Goal: Transaction & Acquisition: Purchase product/service

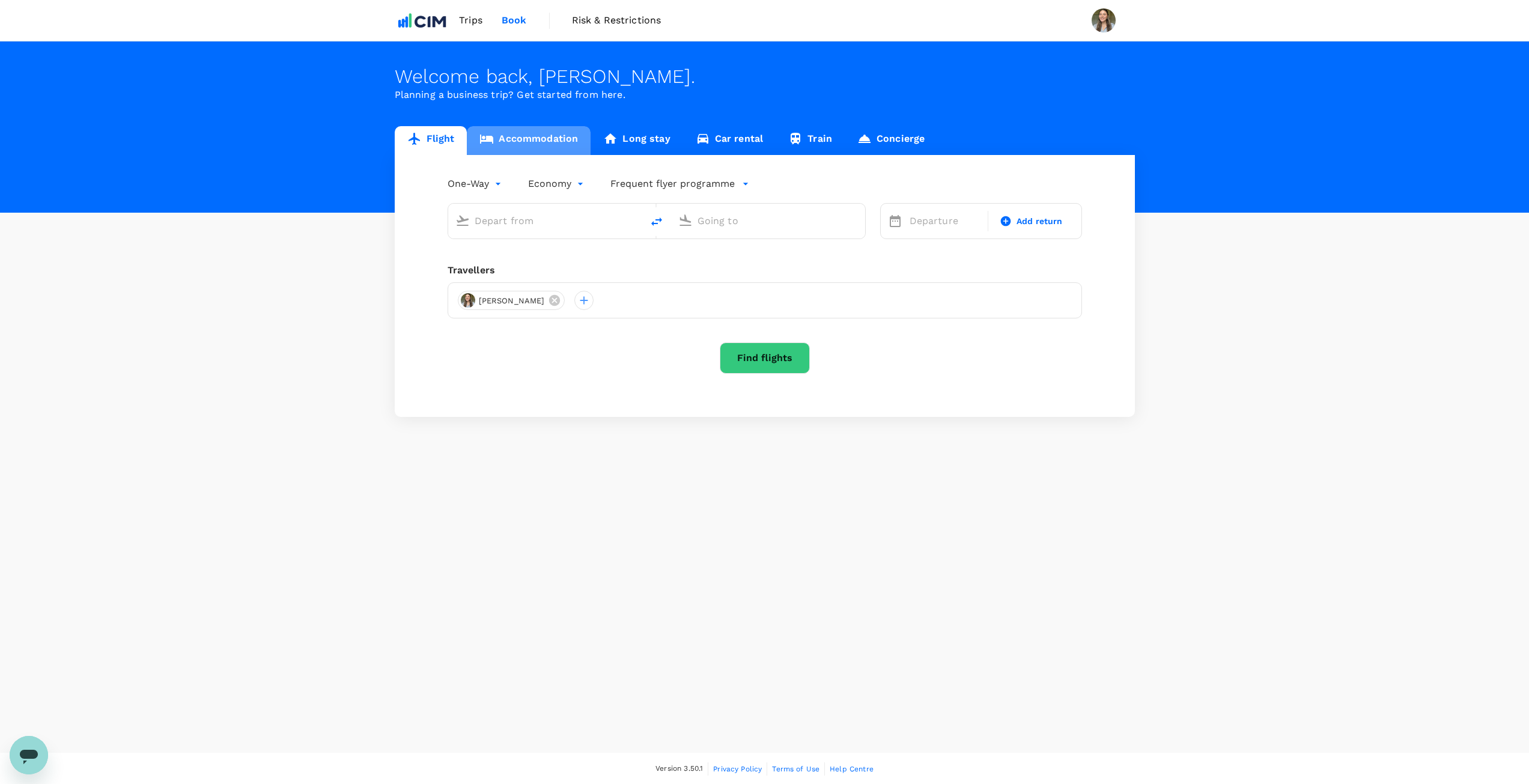
click at [530, 142] on link "Accommodation" at bounding box center [529, 140] width 124 height 29
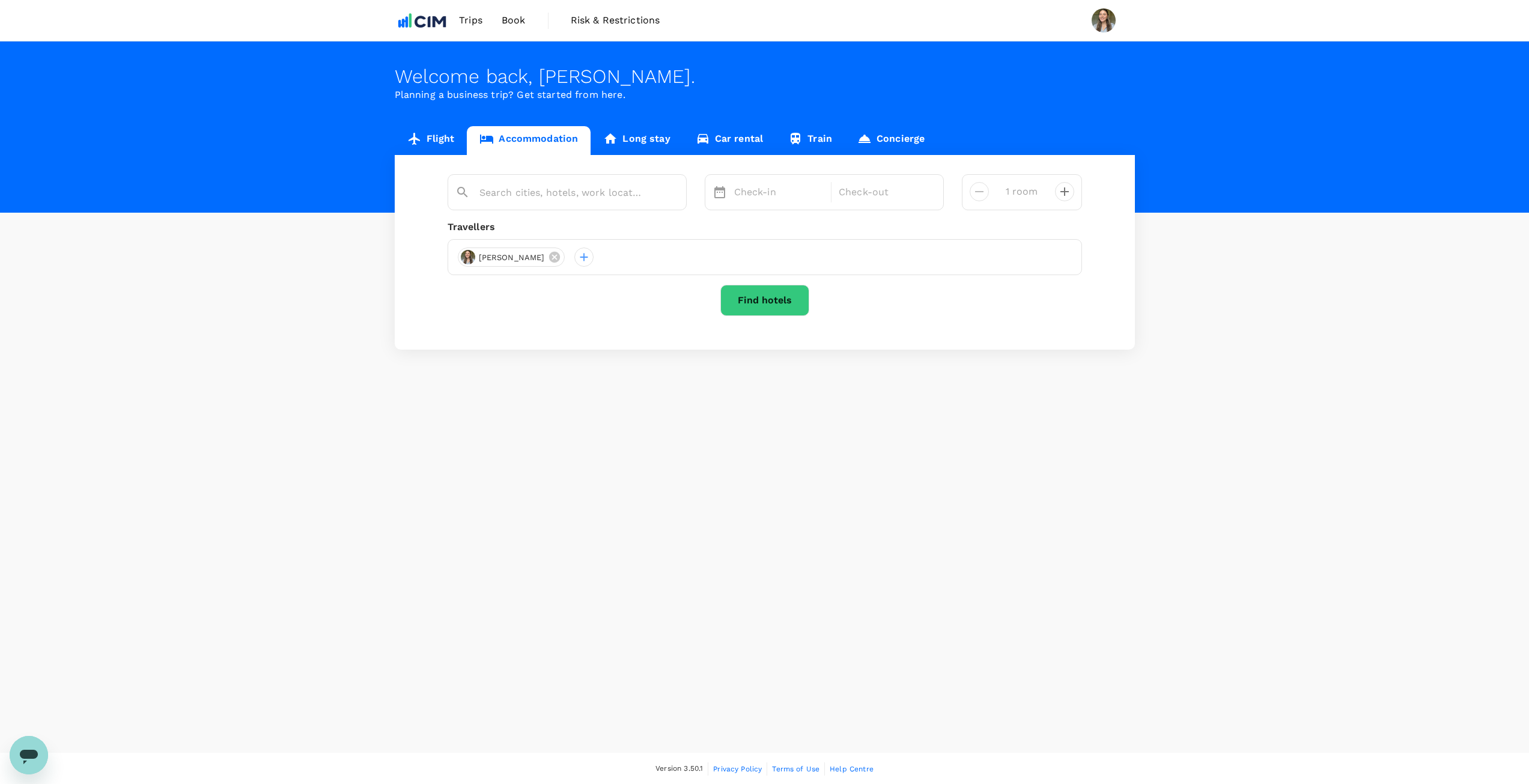
click at [639, 132] on link "Long stay" at bounding box center [636, 140] width 92 height 29
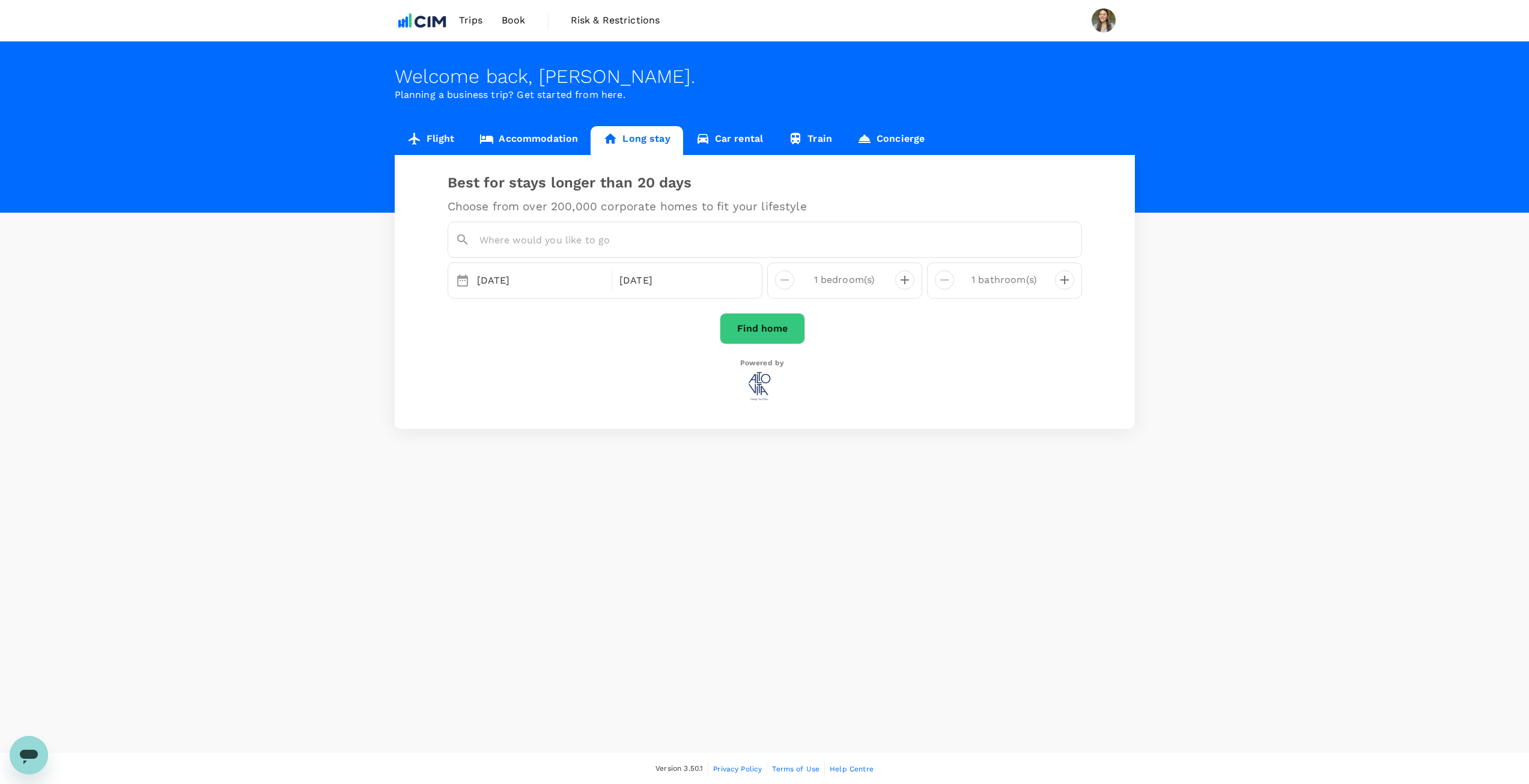
click at [479, 18] on span "Trips" at bounding box center [471, 21] width 24 height 15
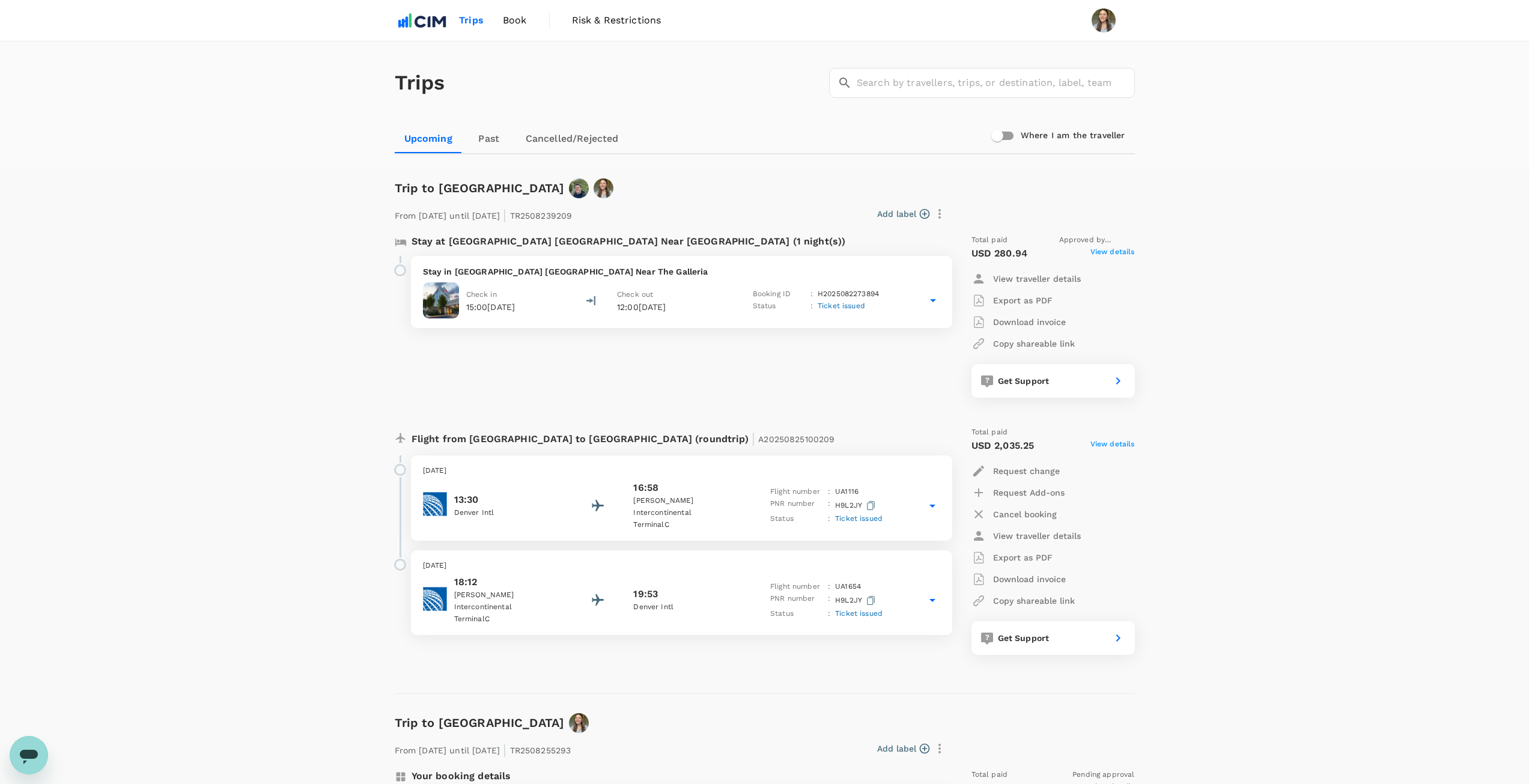
click at [515, 26] on span "Book" at bounding box center [515, 21] width 24 height 15
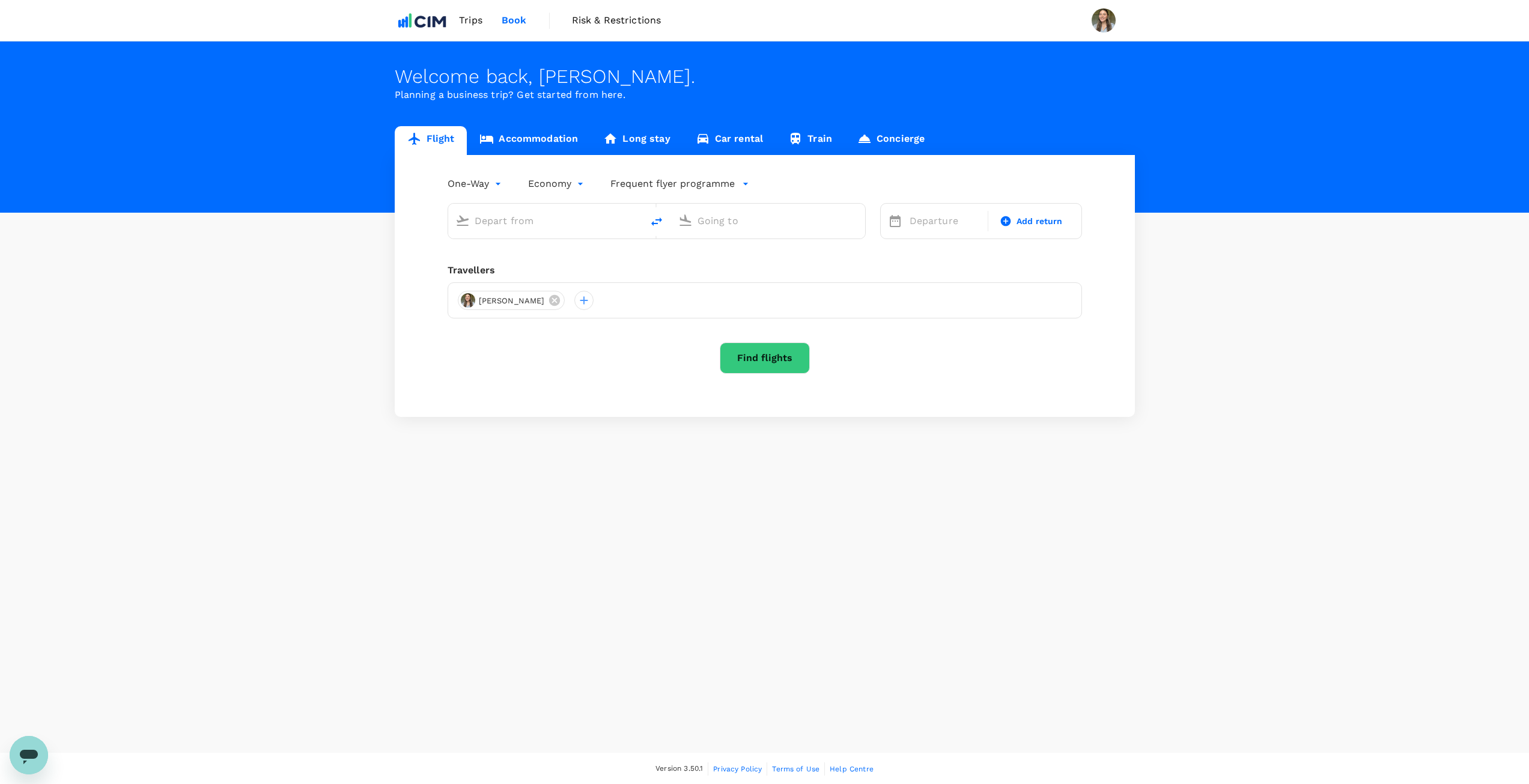
click at [553, 129] on link "Accommodation" at bounding box center [529, 140] width 124 height 29
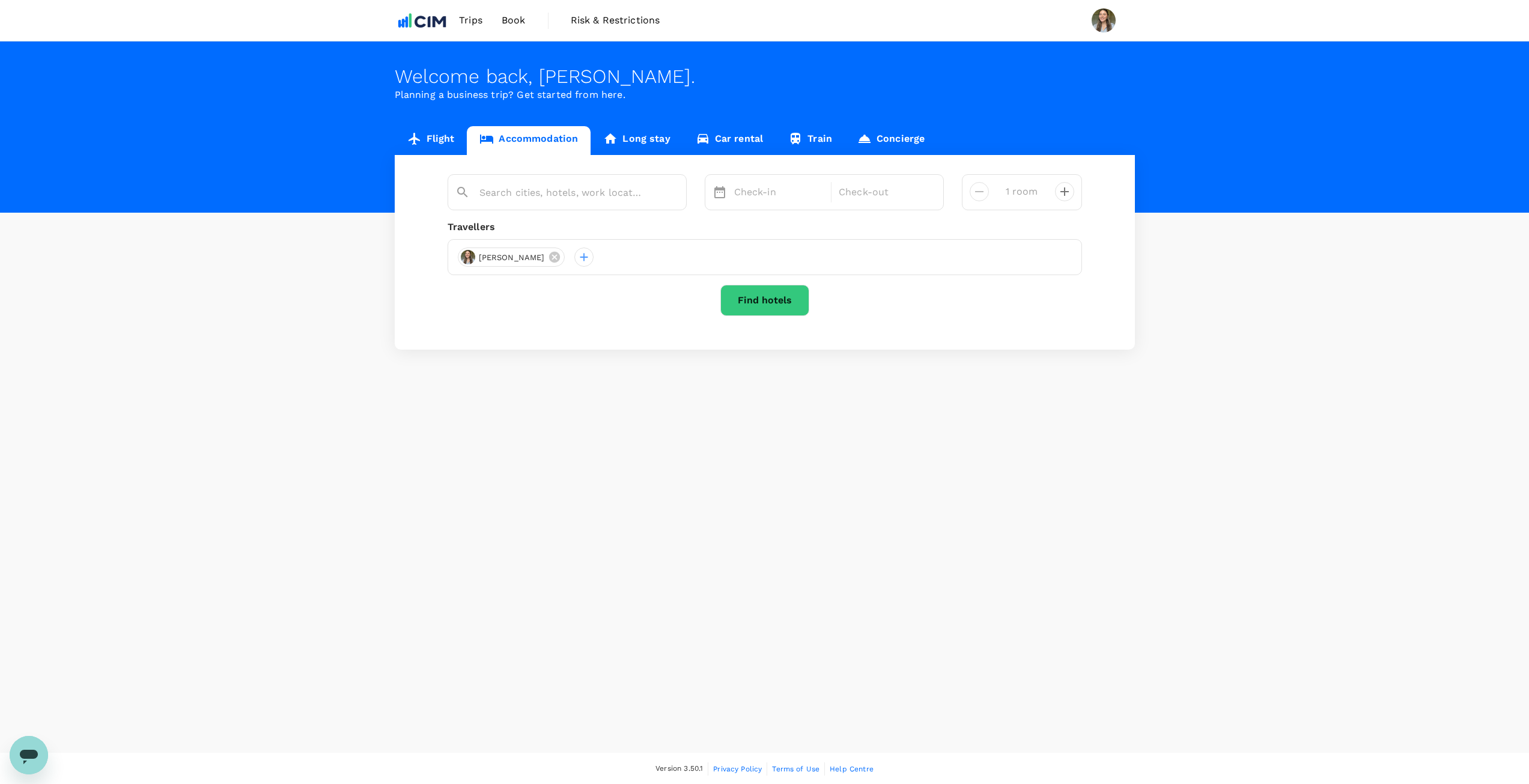
click at [466, 17] on span "Trips" at bounding box center [471, 21] width 24 height 15
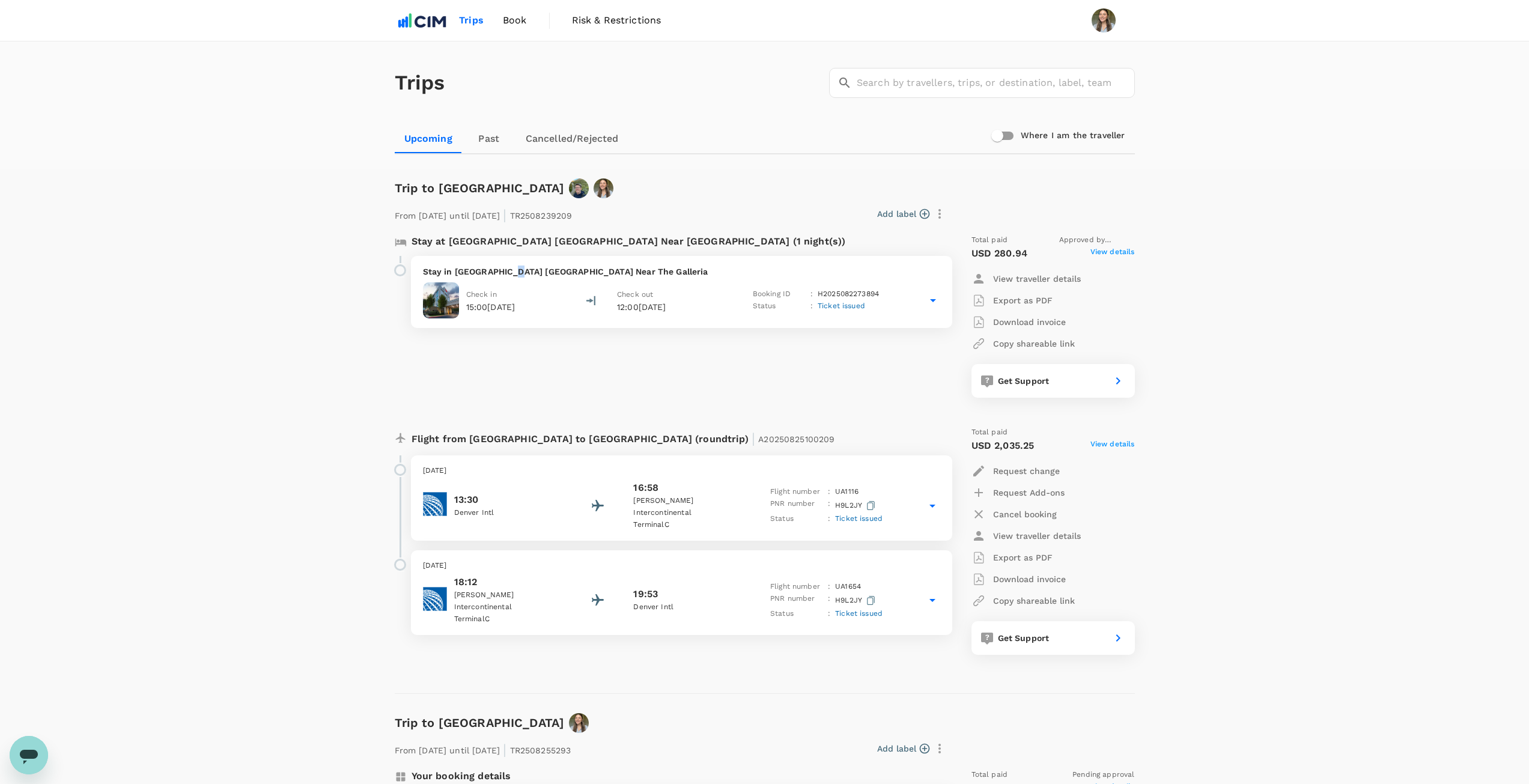
click at [514, 276] on p "Stay in [GEOGRAPHIC_DATA] [GEOGRAPHIC_DATA] Near The Galleria" at bounding box center [682, 272] width 517 height 12
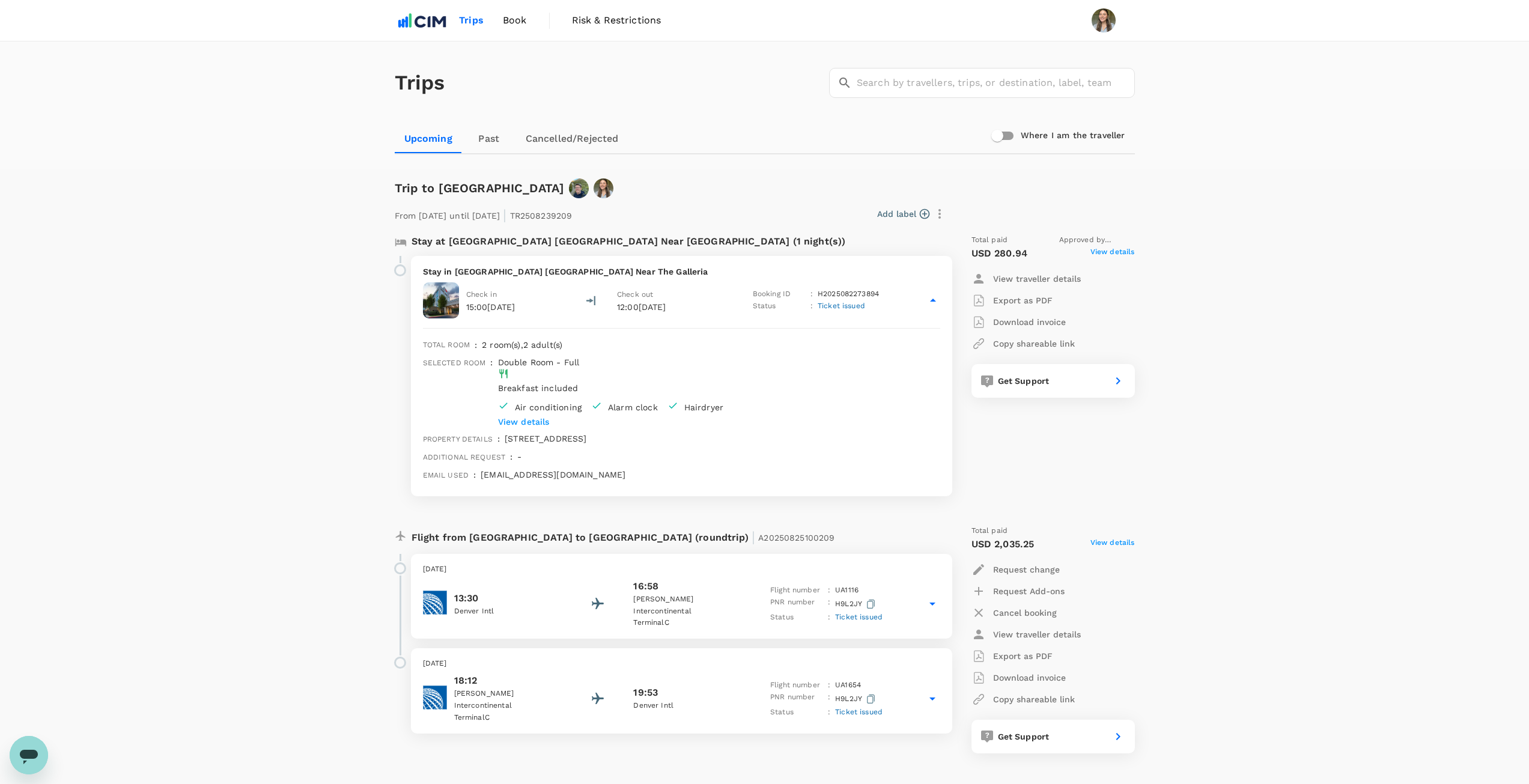
click at [385, 399] on div "Stay at [GEOGRAPHIC_DATA] [GEOGRAPHIC_DATA] Near [GEOGRAPHIC_DATA] (1 night(s))…" at bounding box center [666, 365] width 563 height 281
drag, startPoint x: 520, startPoint y: 25, endPoint x: 555, endPoint y: 38, distance: 37.3
click at [520, 24] on span "Book" at bounding box center [515, 21] width 24 height 15
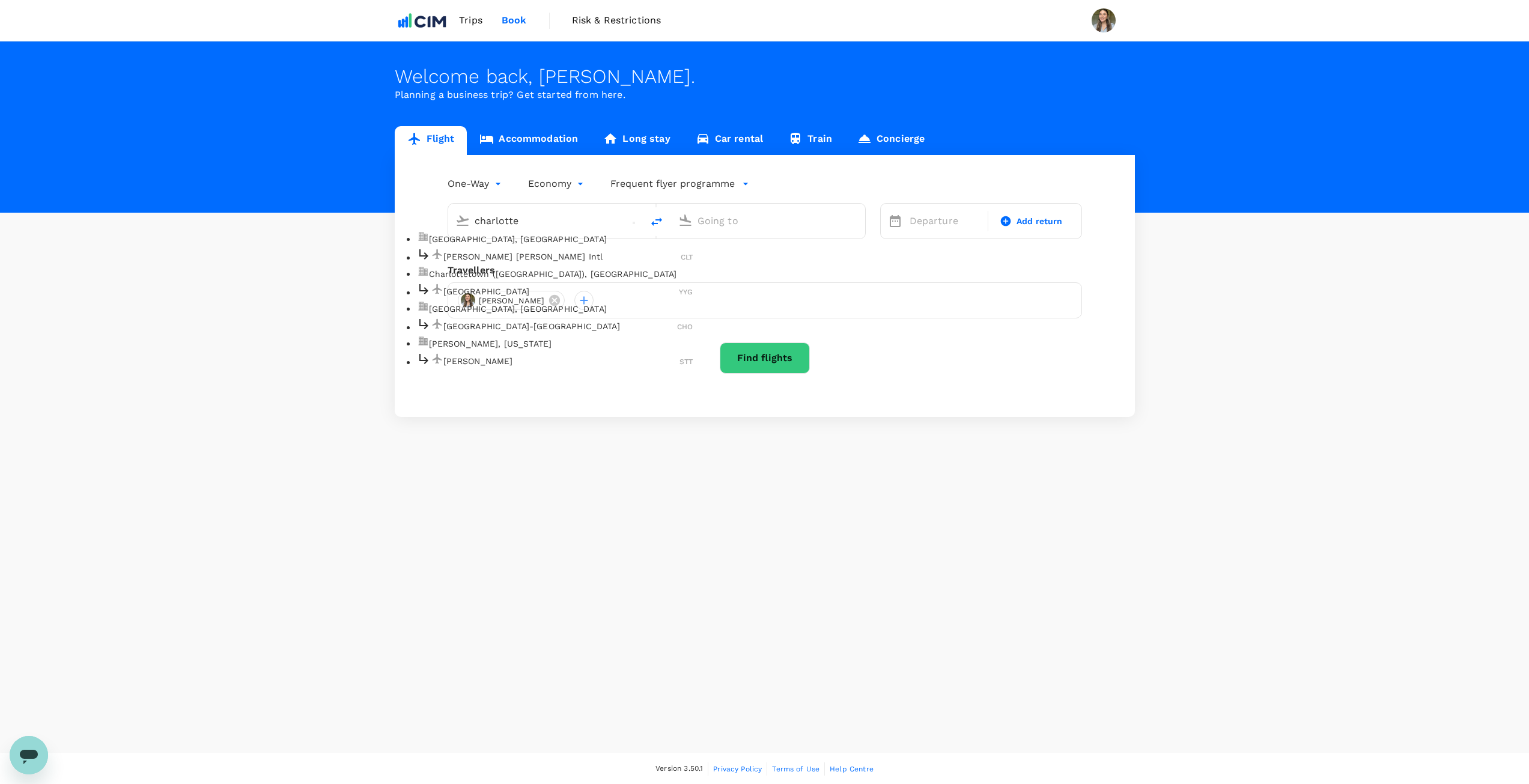
click at [524, 263] on p "[PERSON_NAME] [PERSON_NAME] Intl" at bounding box center [563, 256] width 238 height 12
type input "[PERSON_NAME] [PERSON_NAME] Intl (CLT)"
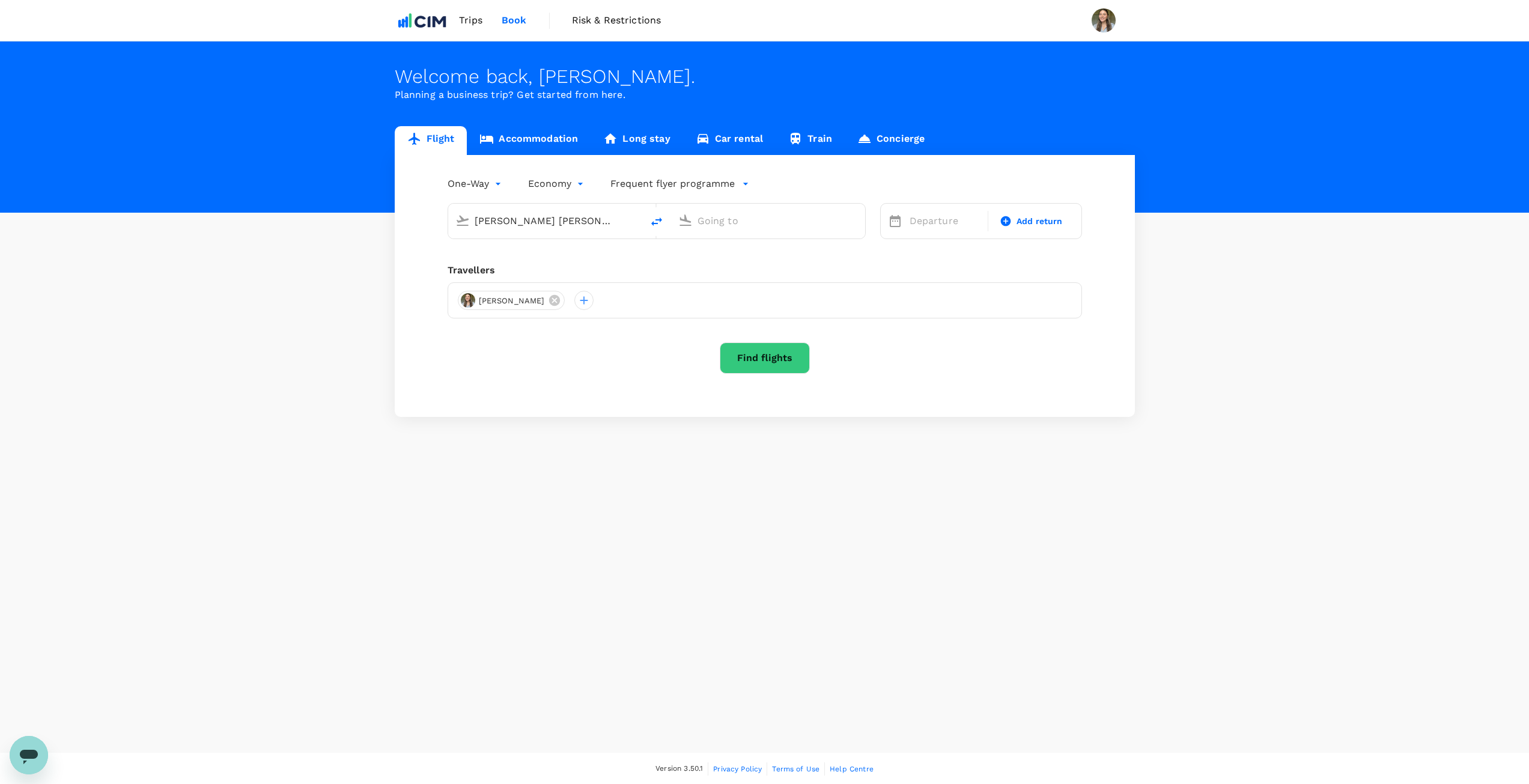
drag, startPoint x: 623, startPoint y: 214, endPoint x: 516, endPoint y: 205, distance: 107.4
click at [507, 206] on div "[PERSON_NAME] [PERSON_NAME] Intl (CLT)" at bounding box center [543, 219] width 184 height 26
click at [545, 262] on p "Denver Intl" at bounding box center [560, 256] width 234 height 12
type input "Denver Intl (DEN)"
click at [750, 224] on input "text" at bounding box center [769, 220] width 142 height 18
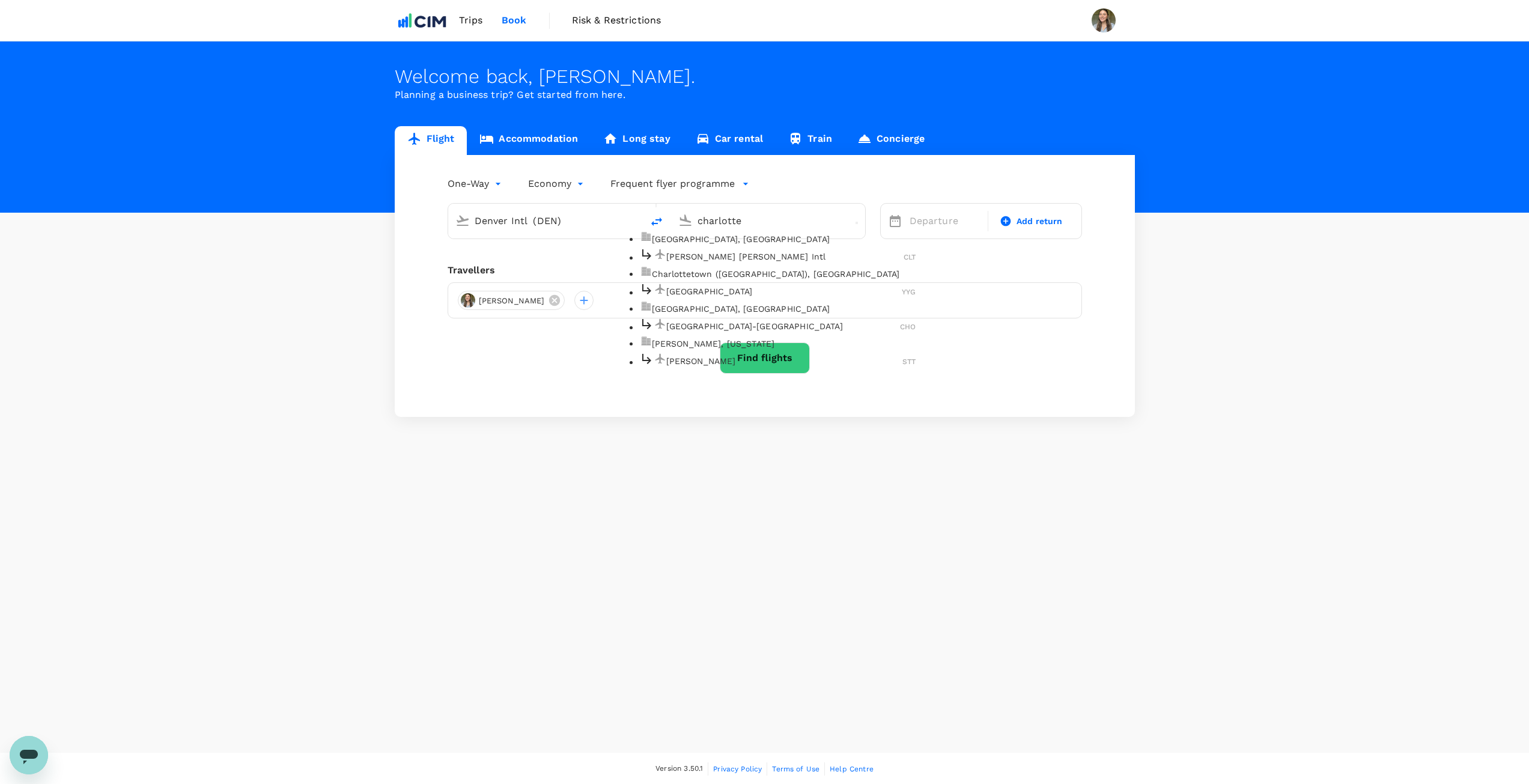
click at [742, 263] on p "[PERSON_NAME] [PERSON_NAME] Intl" at bounding box center [785, 256] width 238 height 12
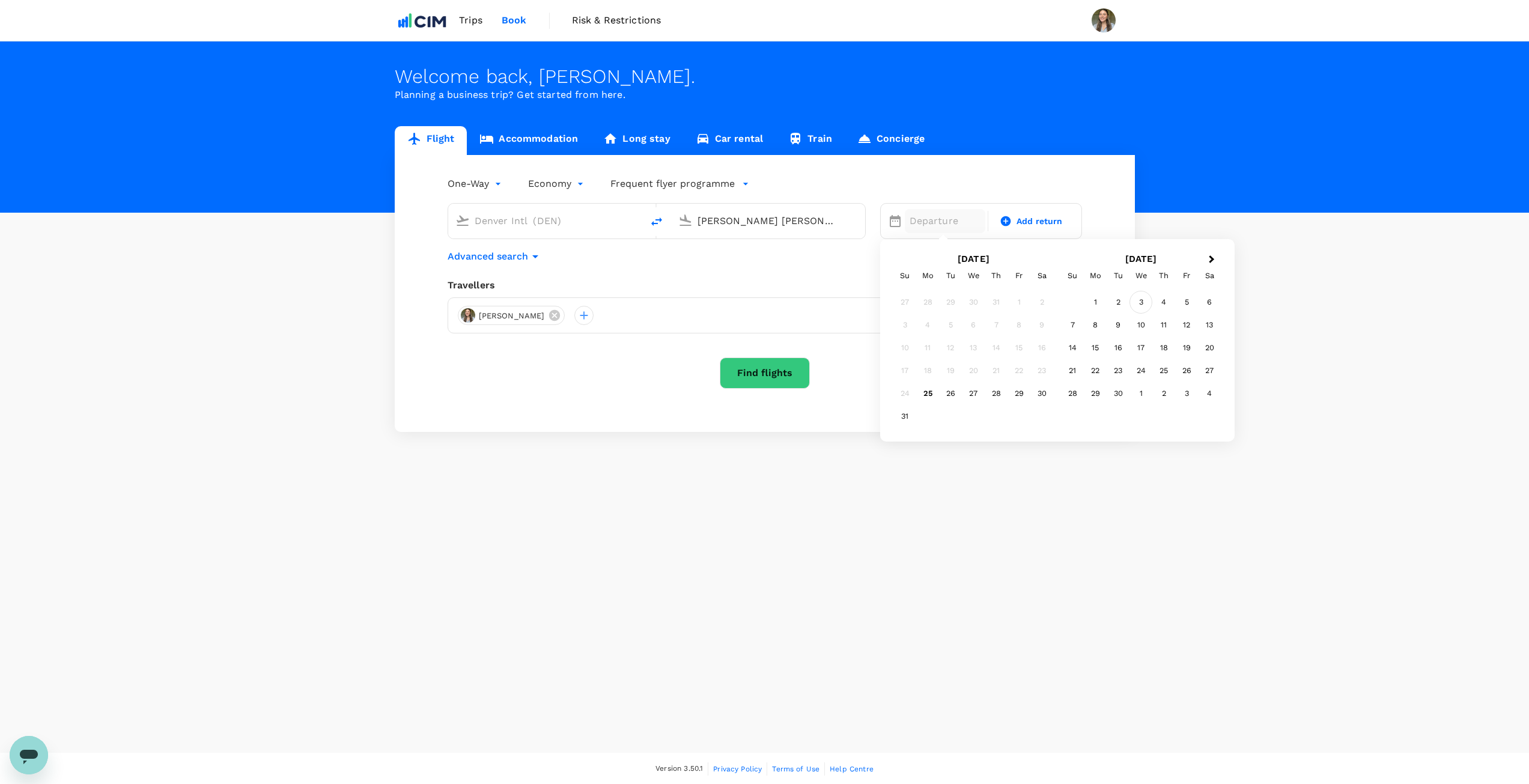
type input "[PERSON_NAME] [PERSON_NAME] Intl (CLT)"
click at [1144, 302] on div "3" at bounding box center [1141, 302] width 23 height 23
click at [1048, 224] on span "Add return" at bounding box center [1039, 221] width 46 height 12
type input "roundtrip"
click at [1020, 301] on div "5" at bounding box center [1019, 302] width 23 height 23
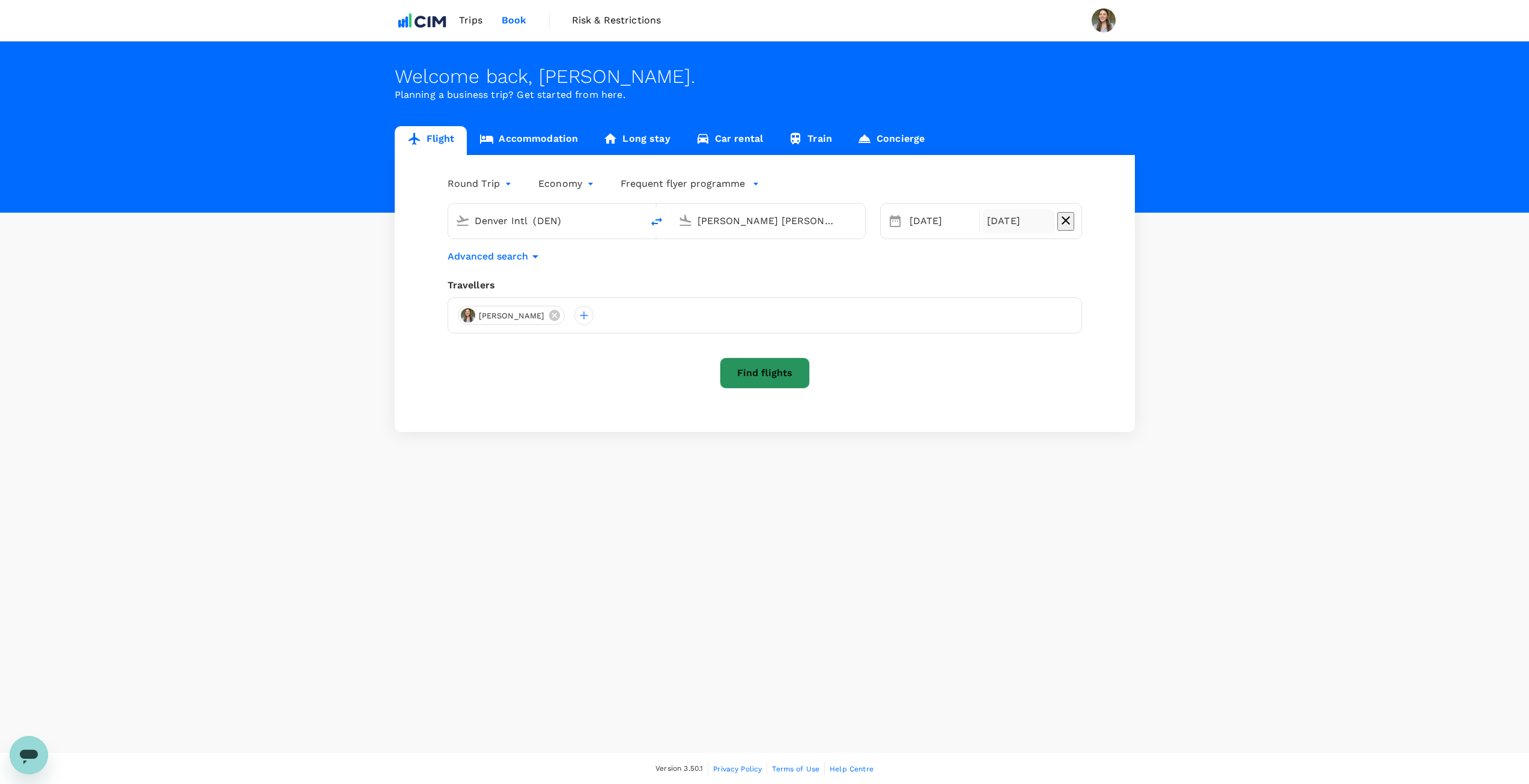
click at [778, 377] on button "Find flights" at bounding box center [764, 373] width 90 height 32
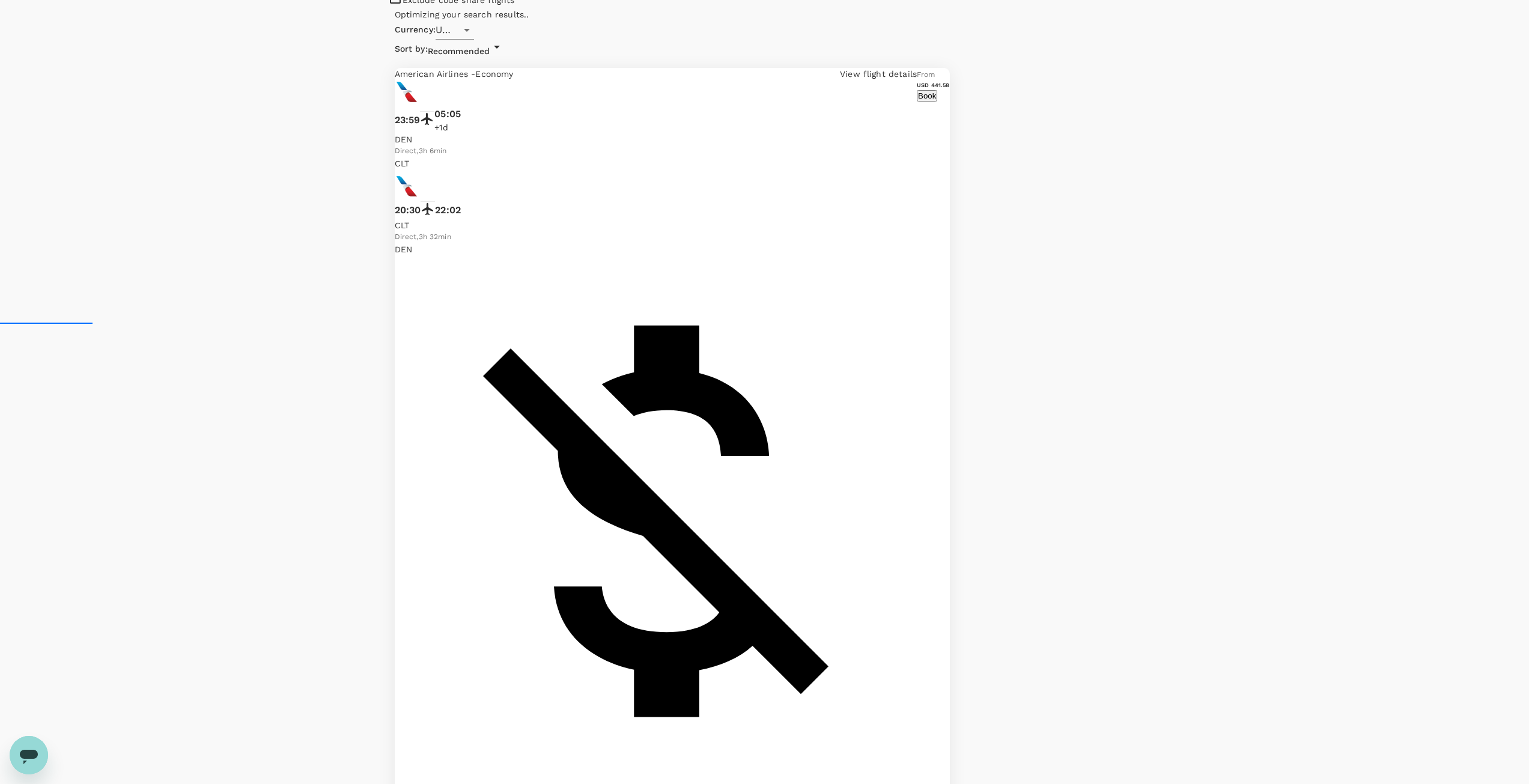
scroll to position [480, 0]
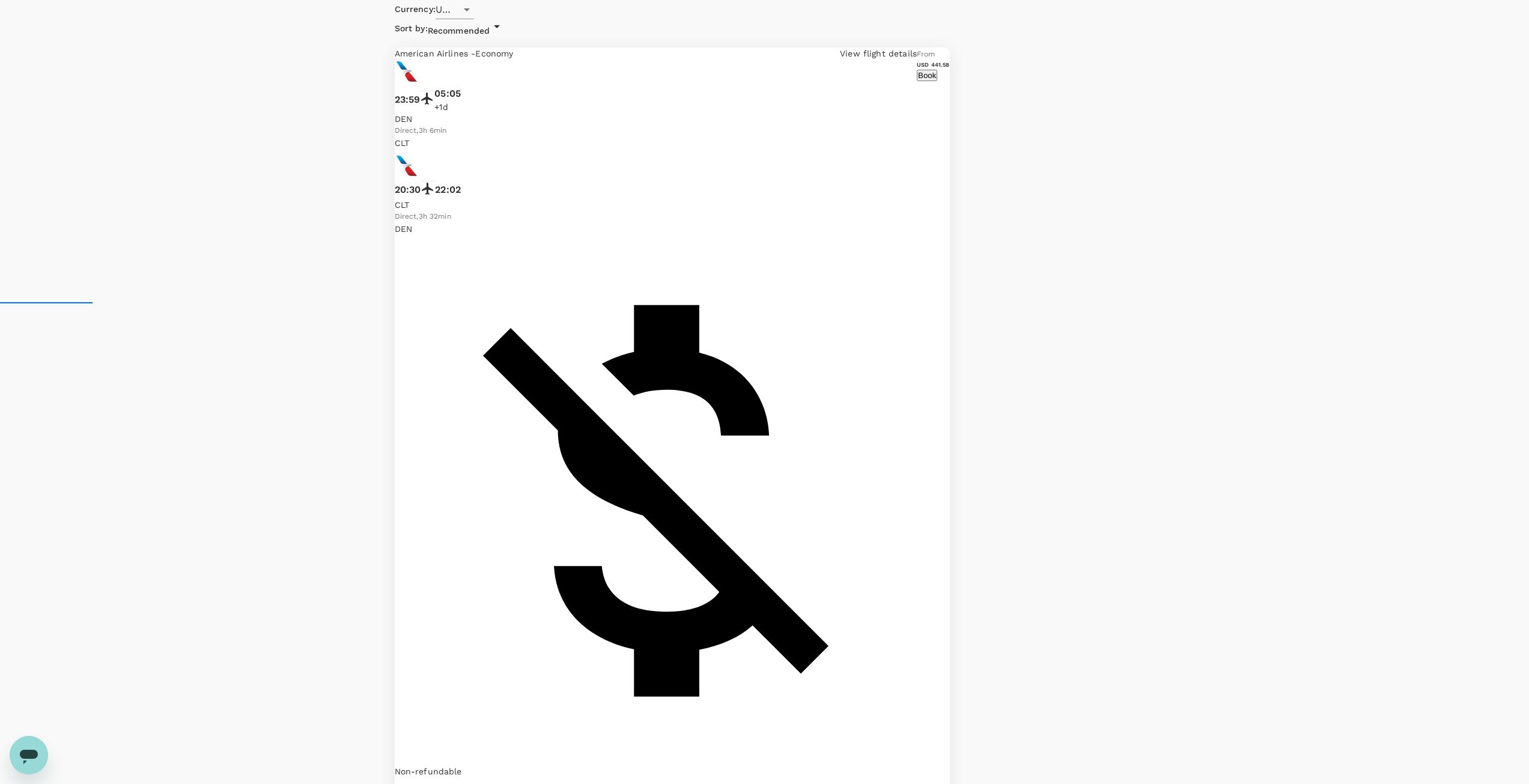
type input "1594"
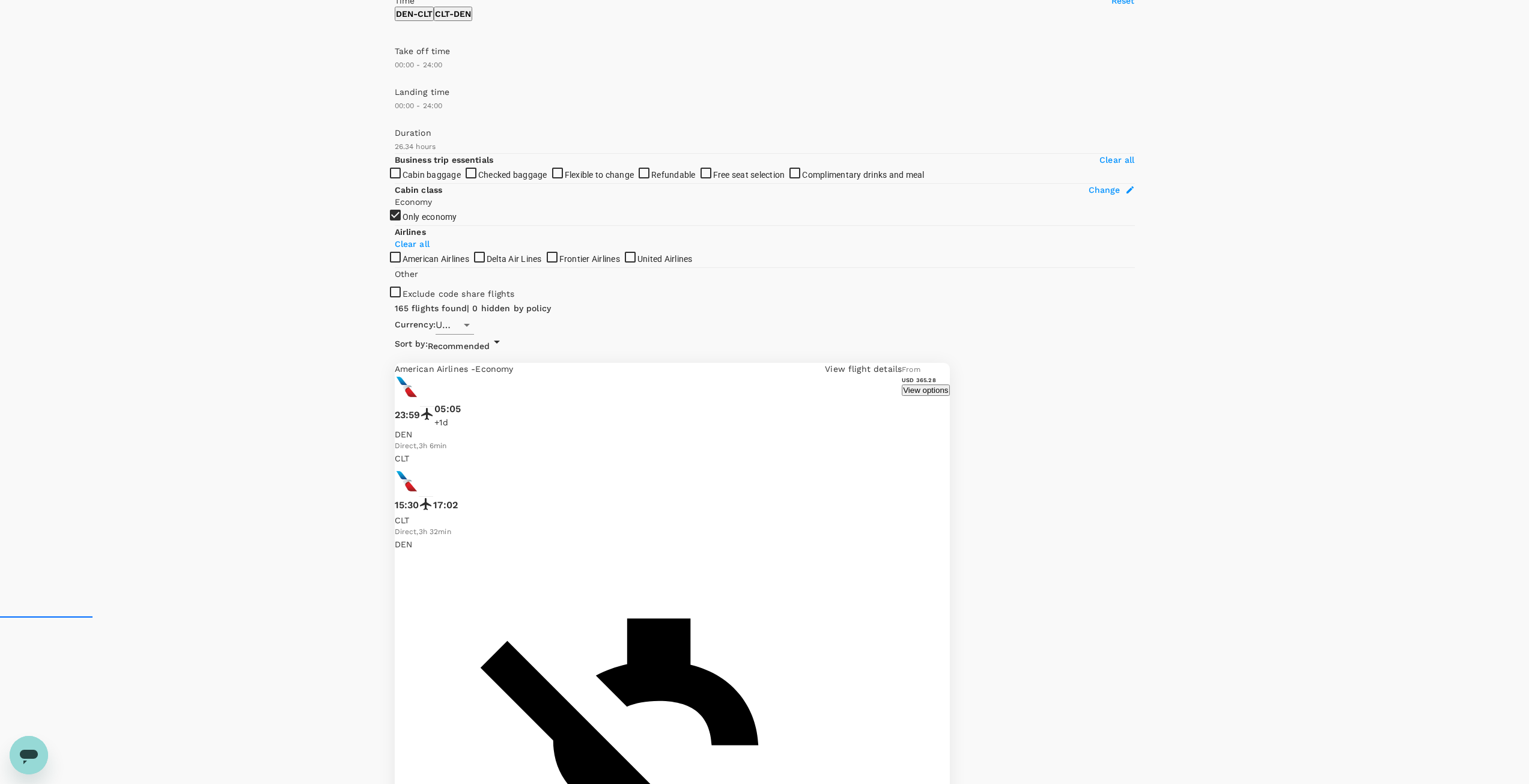
scroll to position [187, 0]
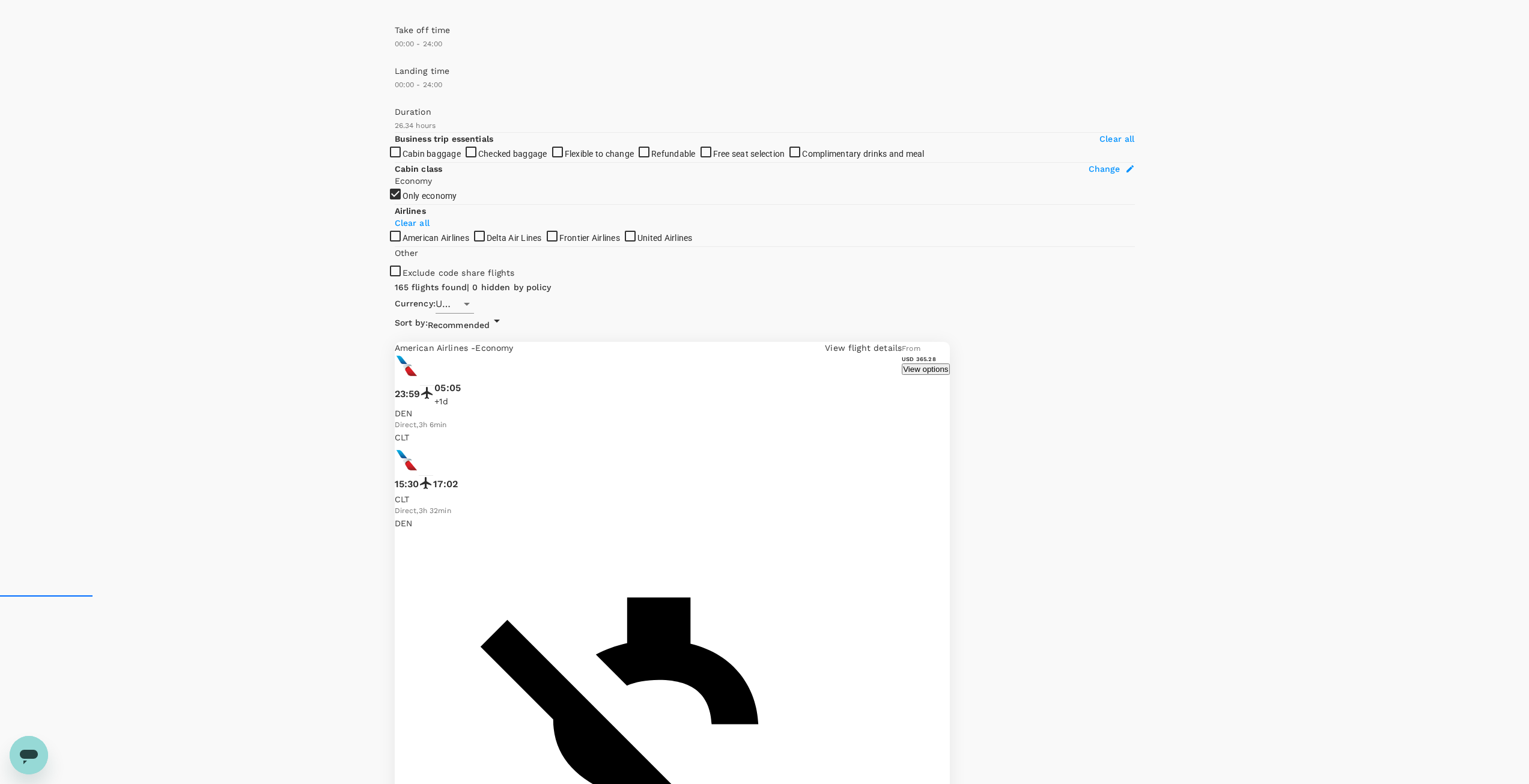
drag, startPoint x: 640, startPoint y: 451, endPoint x: 668, endPoint y: 449, distance: 28.1
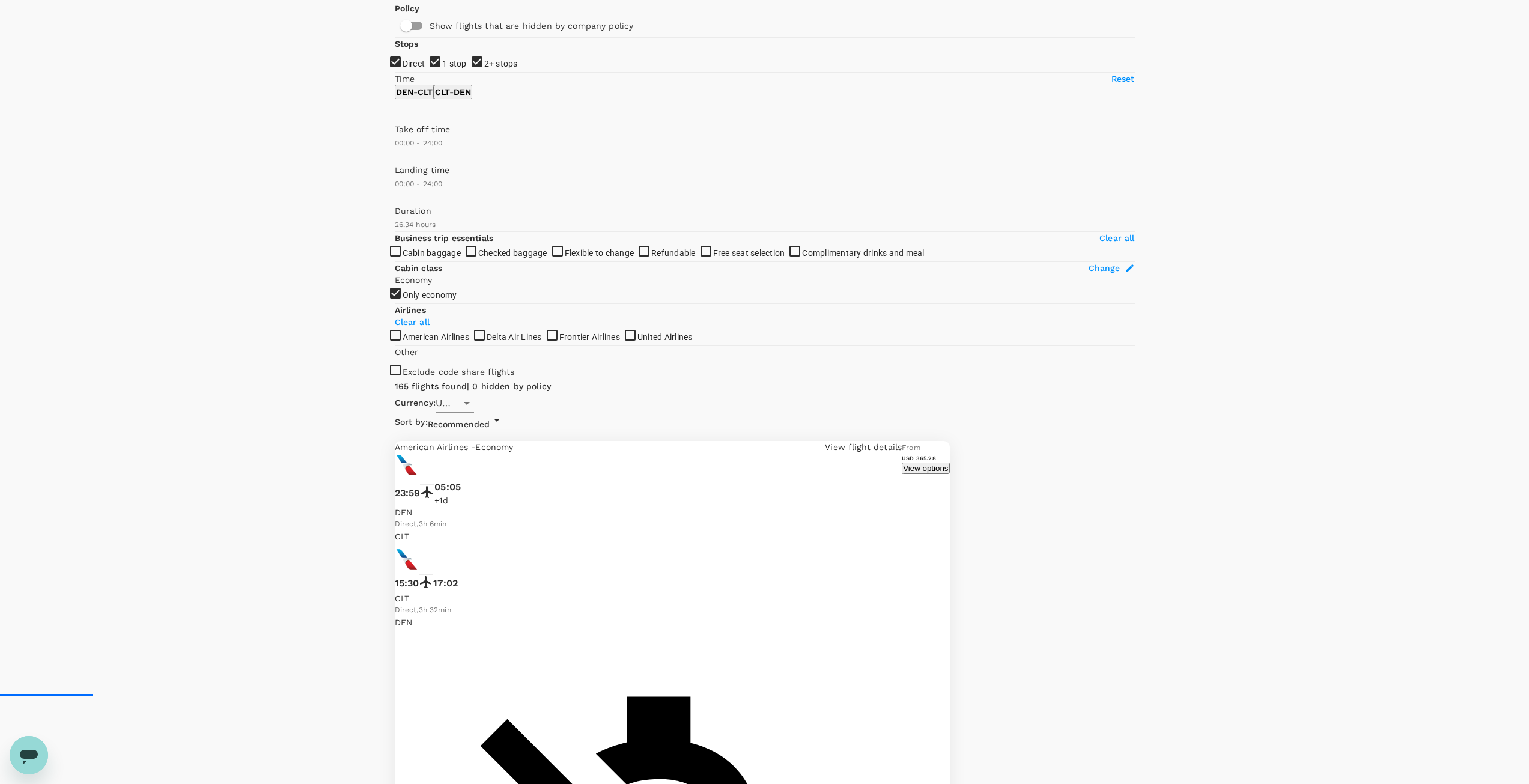
scroll to position [68, 0]
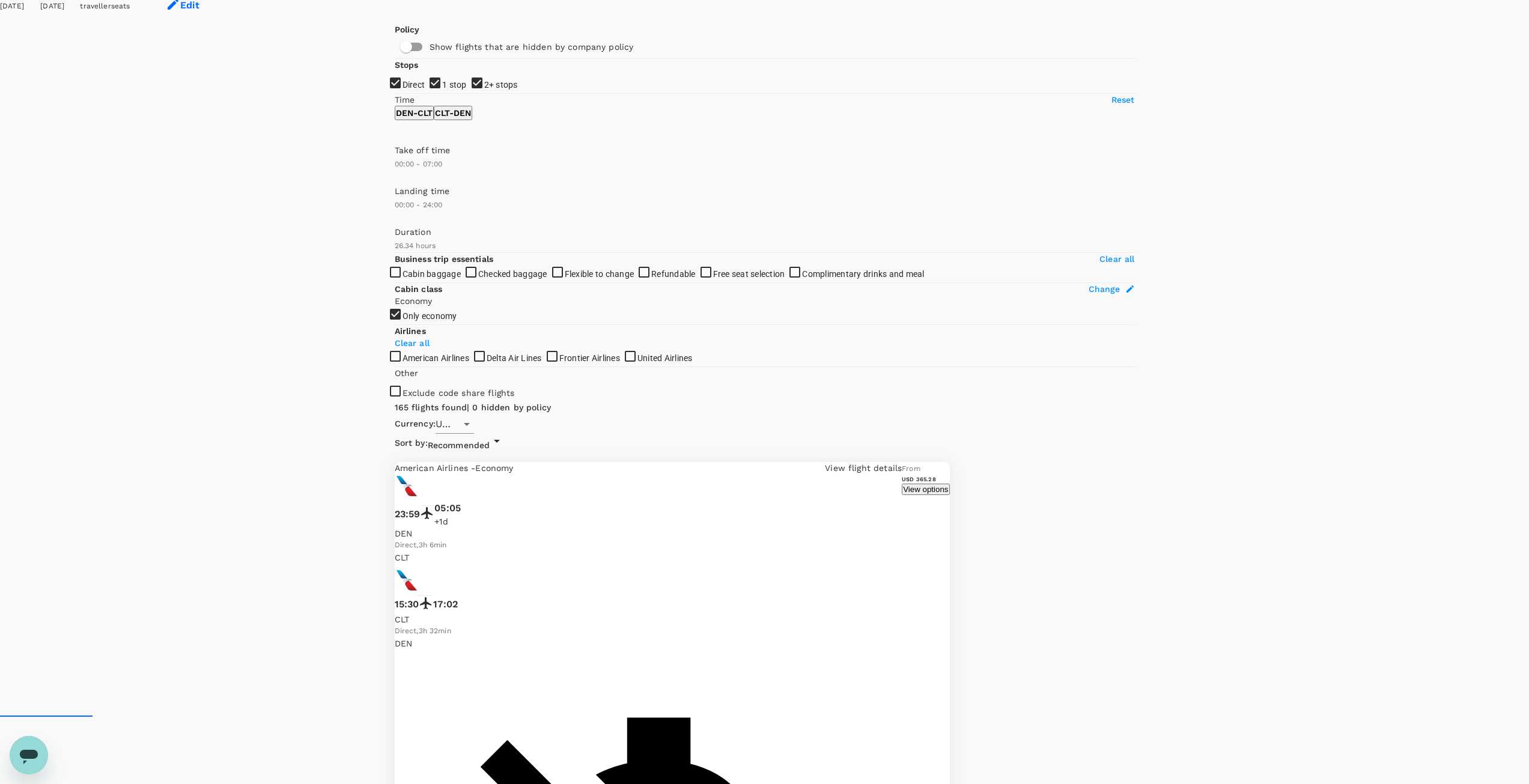
drag, startPoint x: 577, startPoint y: 288, endPoint x: 448, endPoint y: 288, distance: 129.0
click at [394, 180] on span at bounding box center [394, 180] width 0 height 0
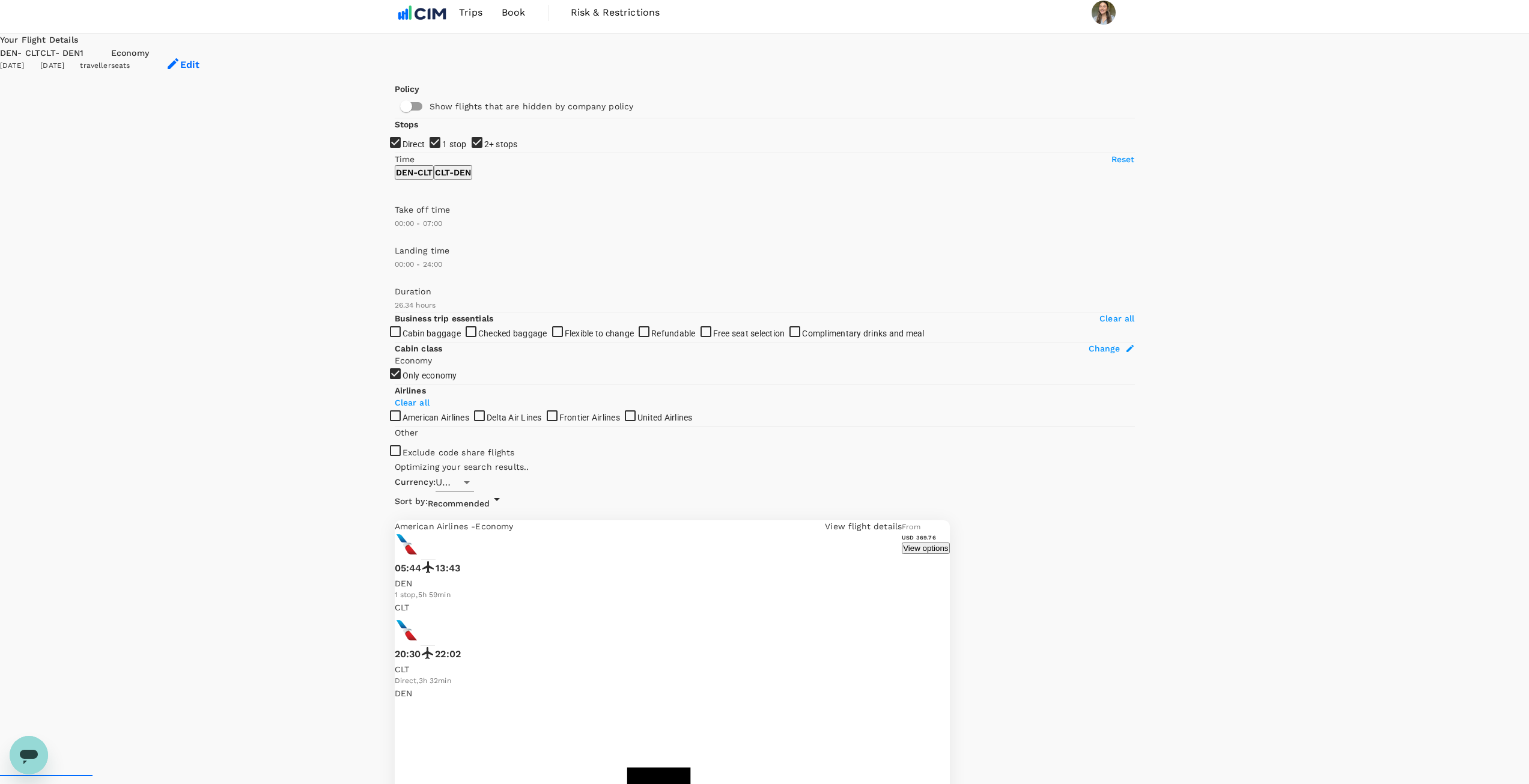
scroll to position [0, 0]
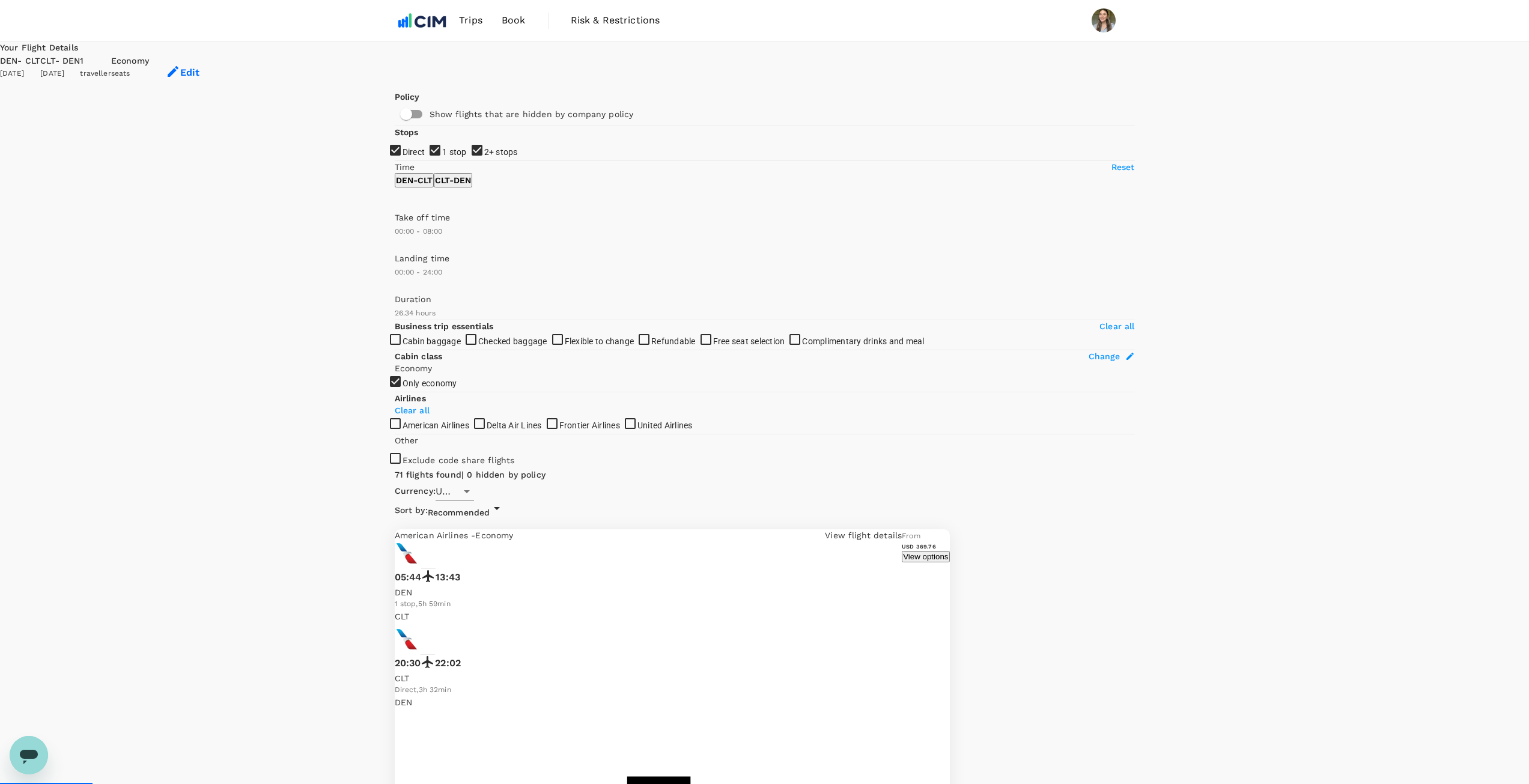
type input "540"
drag, startPoint x: 454, startPoint y: 355, endPoint x: 466, endPoint y: 355, distance: 12.0
click at [394, 247] on span at bounding box center [394, 247] width 0 height 0
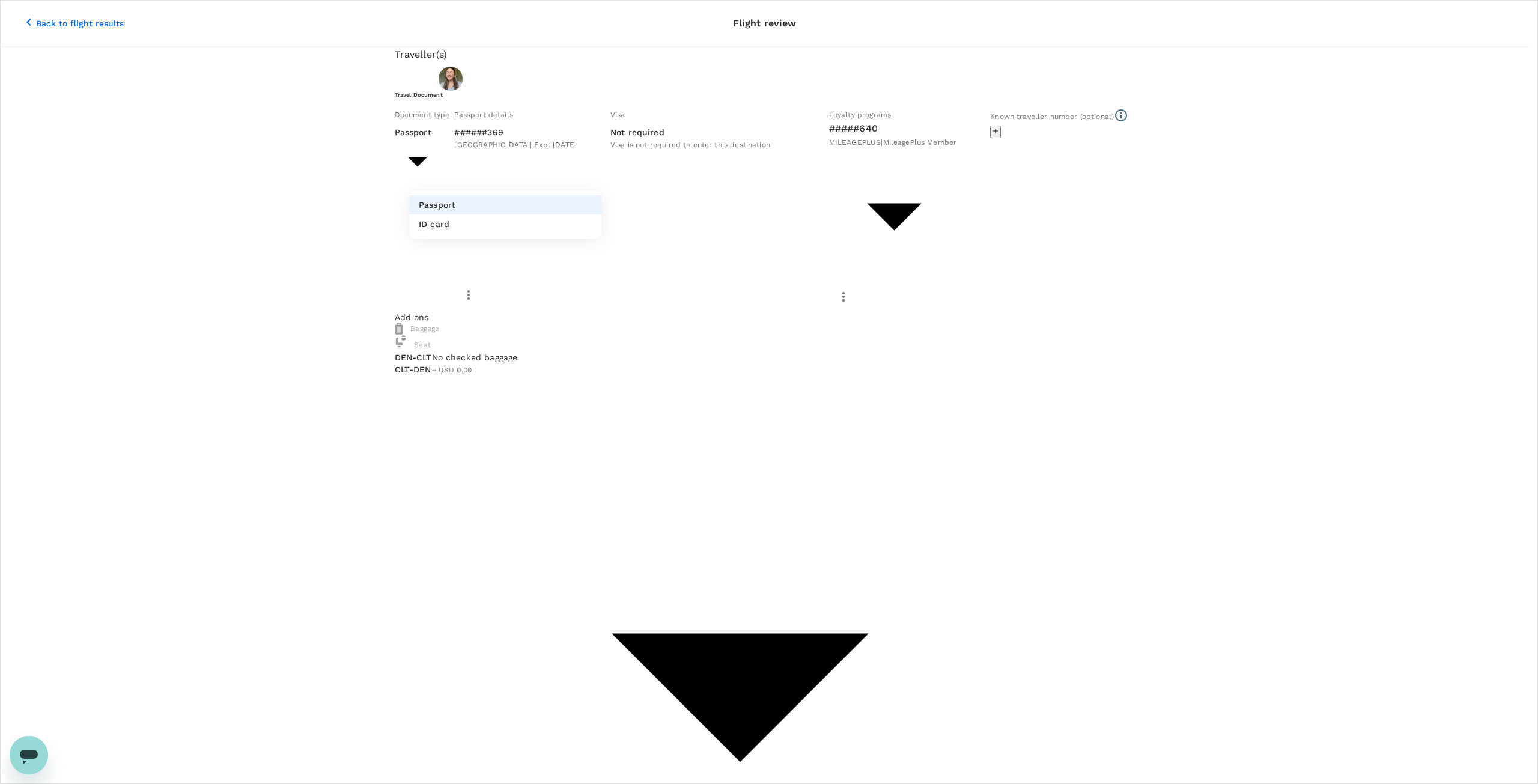
click at [504, 227] on li "ID card" at bounding box center [505, 224] width 192 height 19
type input "Id card"
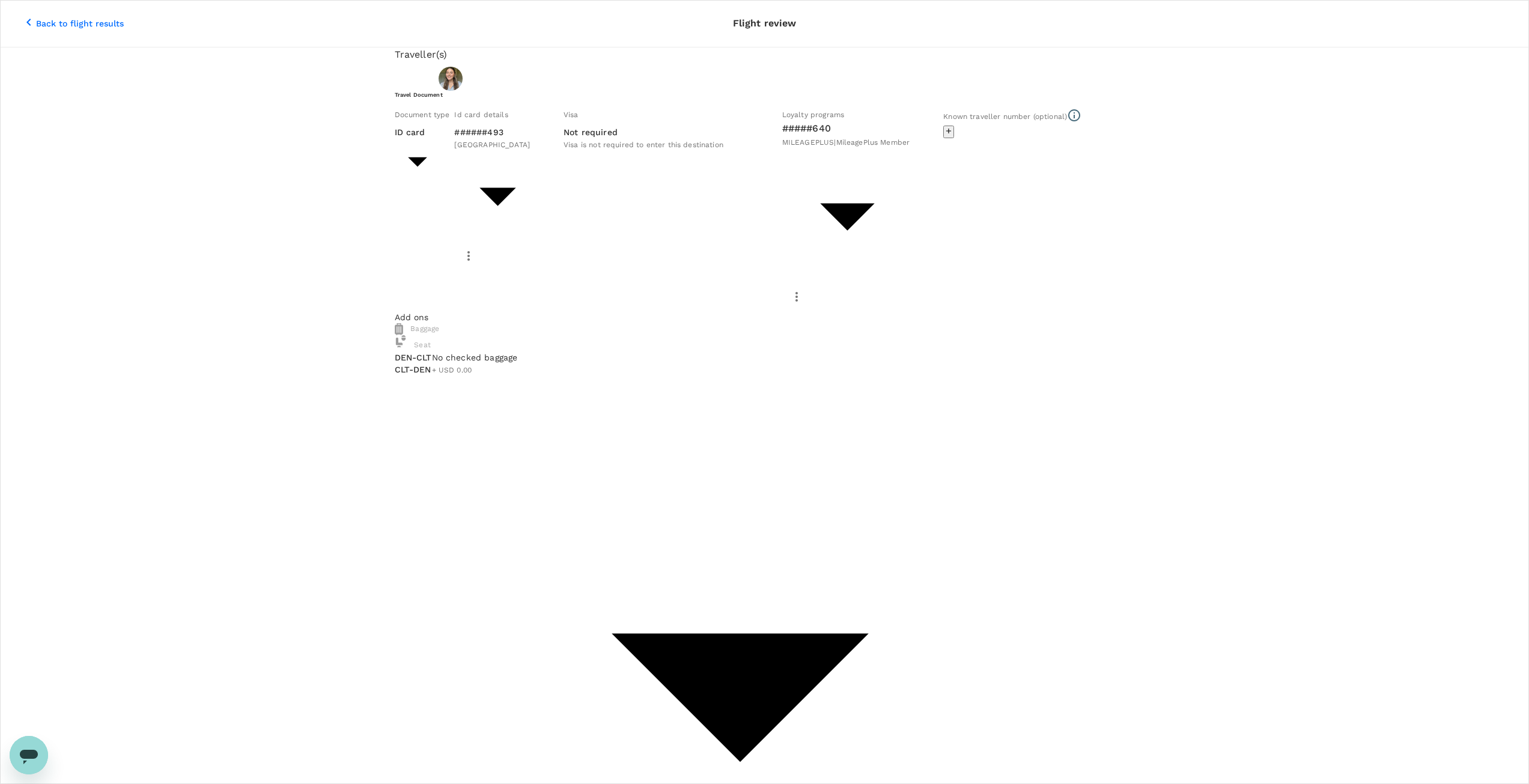
click at [618, 195] on div "Visa Not required Visa is not required to enter this destination" at bounding box center [668, 207] width 219 height 208
click at [570, 149] on span "Visa is not required to enter this destination" at bounding box center [643, 144] width 160 height 8
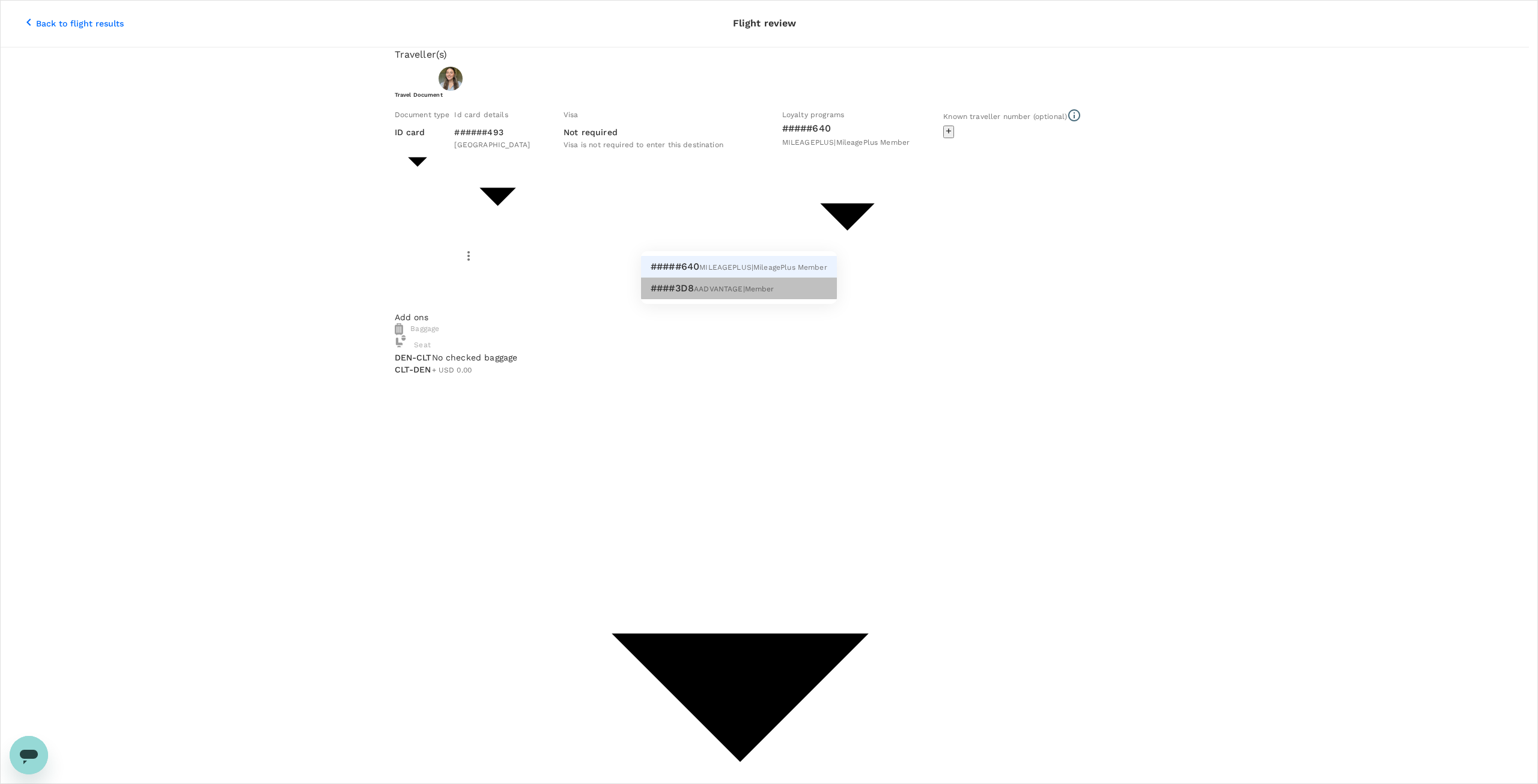
click at [787, 293] on li "####3D8 AADVANTAGE | Member" at bounding box center [739, 288] width 196 height 21
type input "82283acf-0476-4db5-8ddd-a80836c181a9"
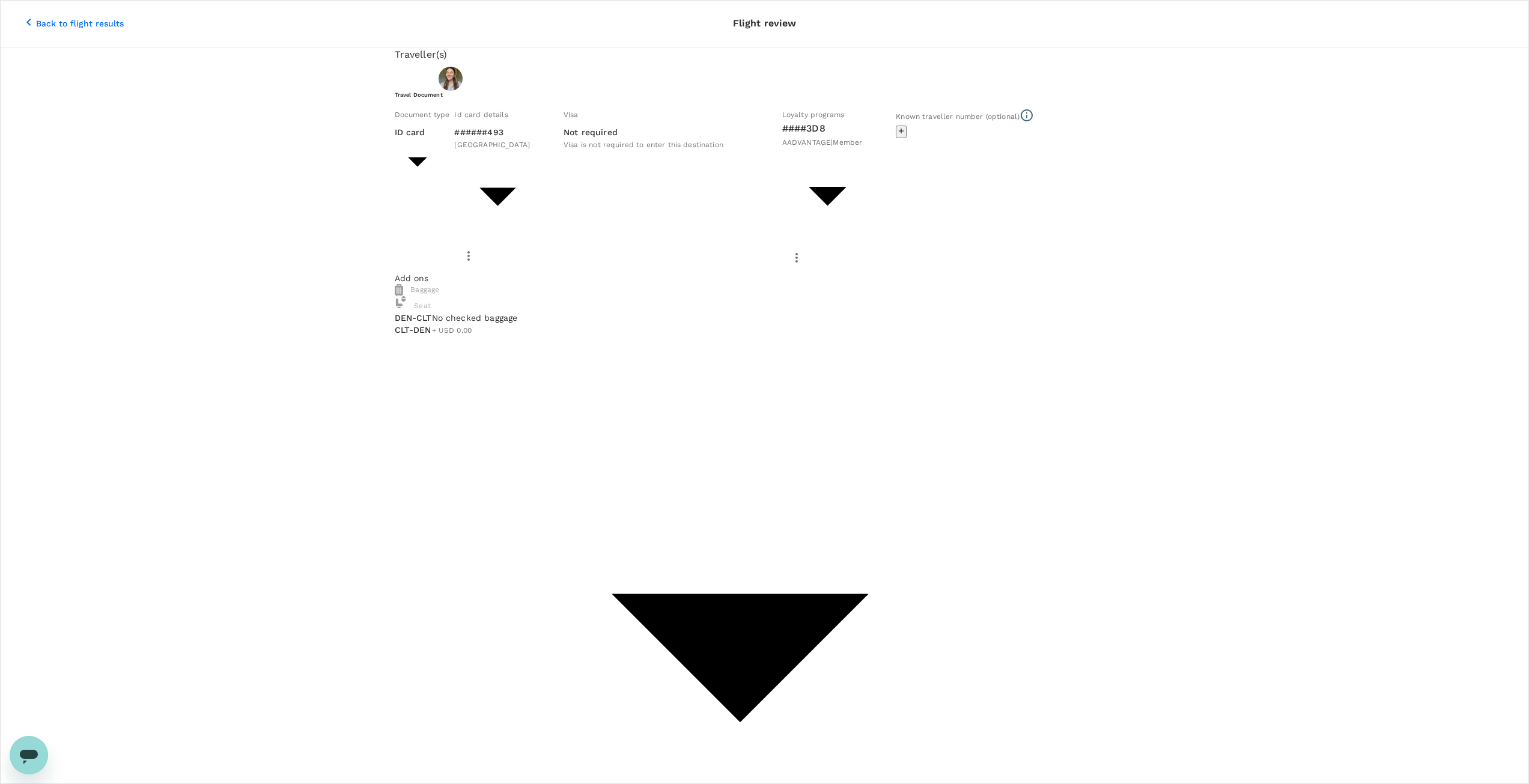
click at [809, 272] on div "Document type ID card Id card ​ Id card details ######493 United States 9fb287f…" at bounding box center [762, 187] width 745 height 168
click at [21, 15] on icon "button" at bounding box center [29, 22] width 15 height 15
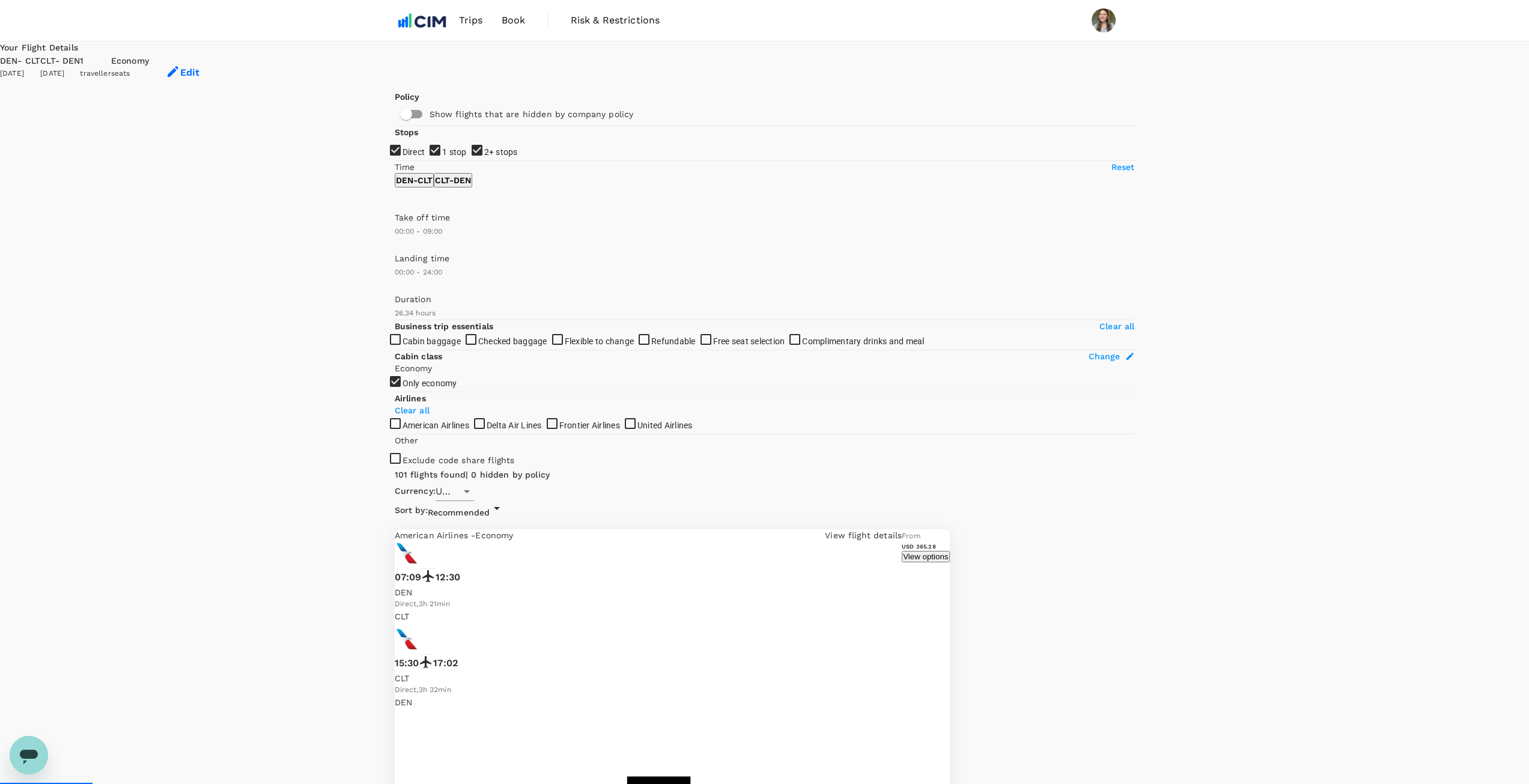
click at [149, 57] on div "Economy" at bounding box center [130, 61] width 38 height 13
click at [149, 54] on div "Economy" at bounding box center [130, 61] width 38 height 13
click at [217, 61] on button "Edit" at bounding box center [183, 72] width 68 height 36
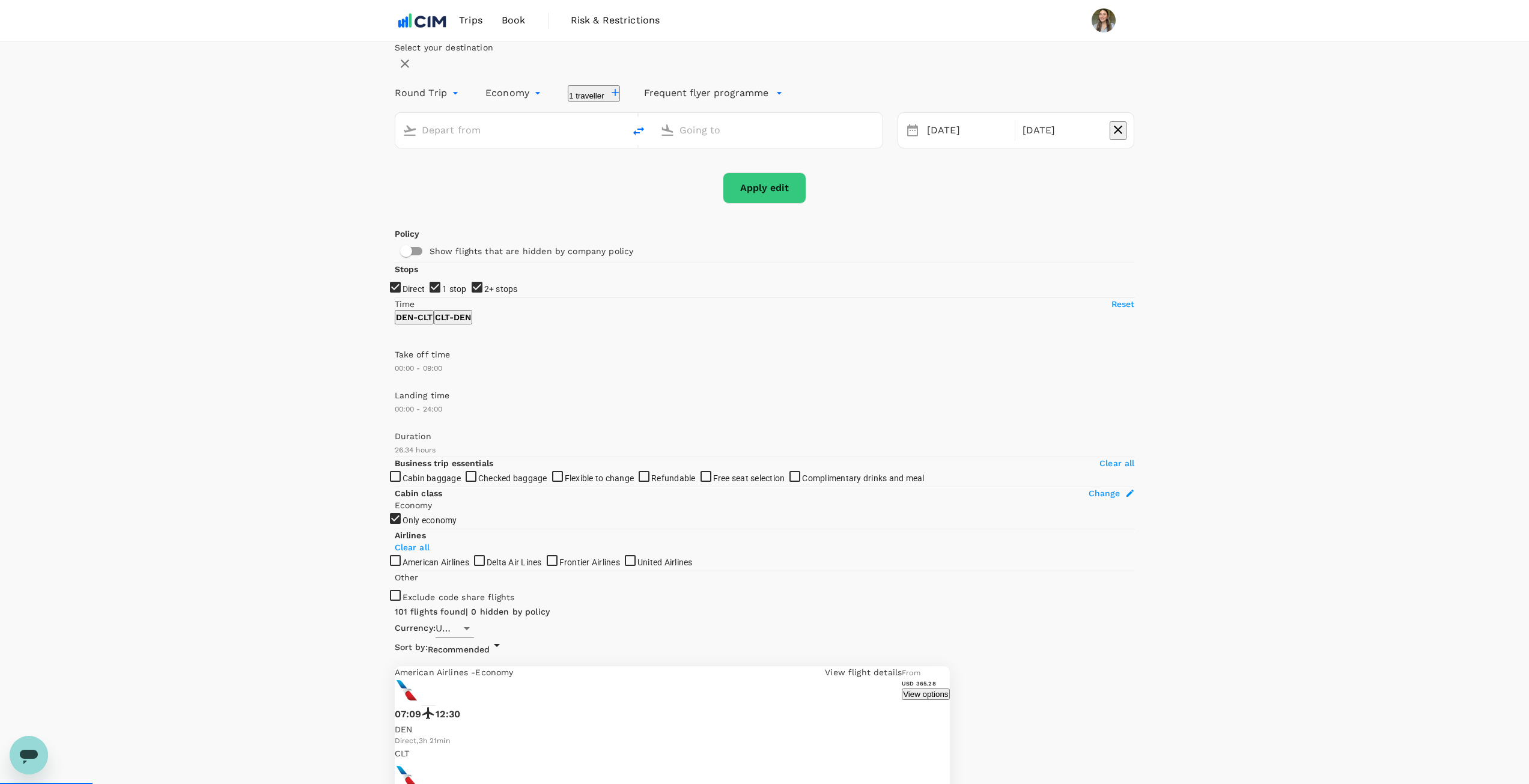
type input "Denver Intl (DEN)"
type input "[PERSON_NAME] [PERSON_NAME] Intl (CLT)"
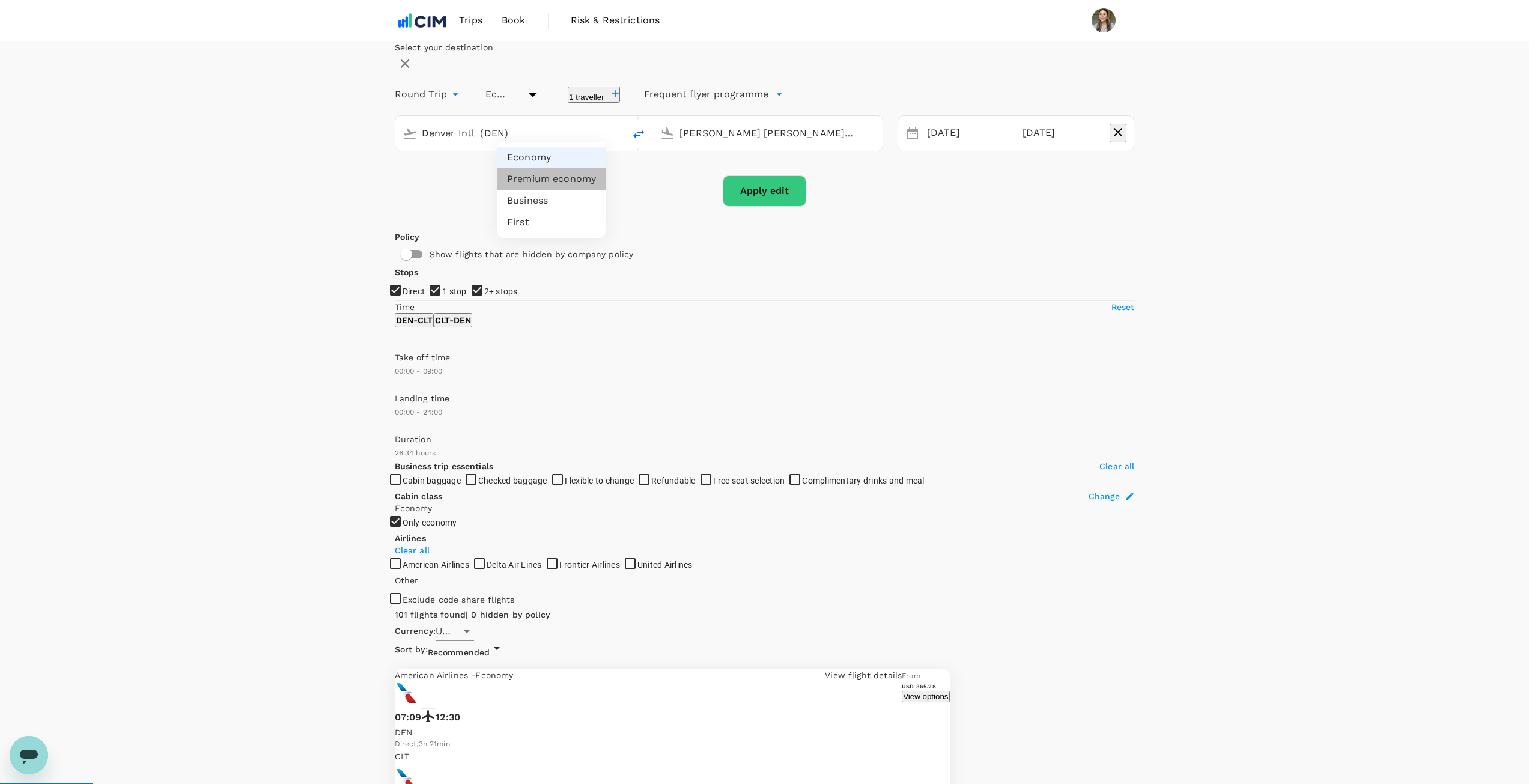
click at [568, 181] on li "Premium economy" at bounding box center [551, 178] width 108 height 21
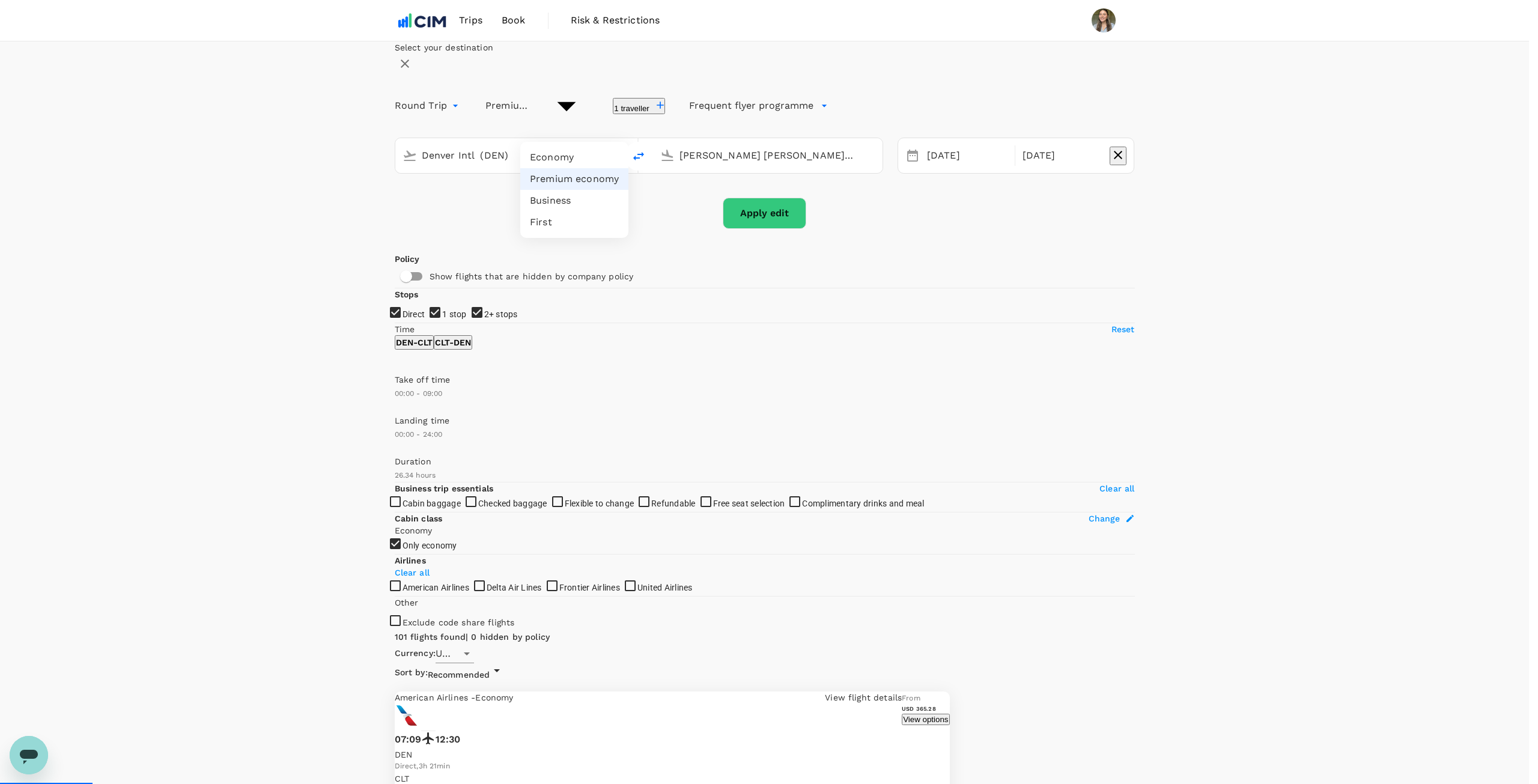
click at [583, 153] on li "Economy" at bounding box center [574, 157] width 108 height 21
type input "economy"
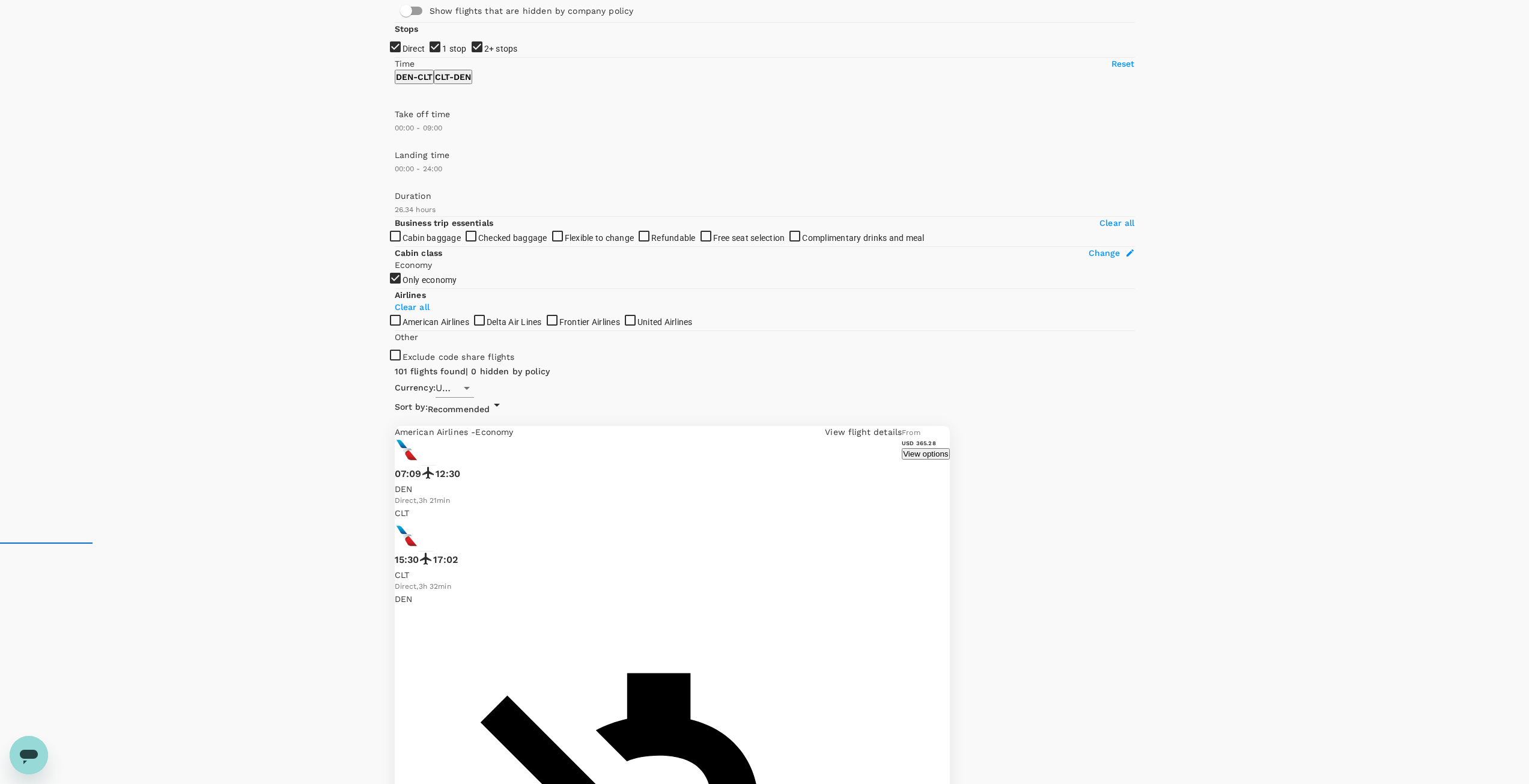
scroll to position [300, 0]
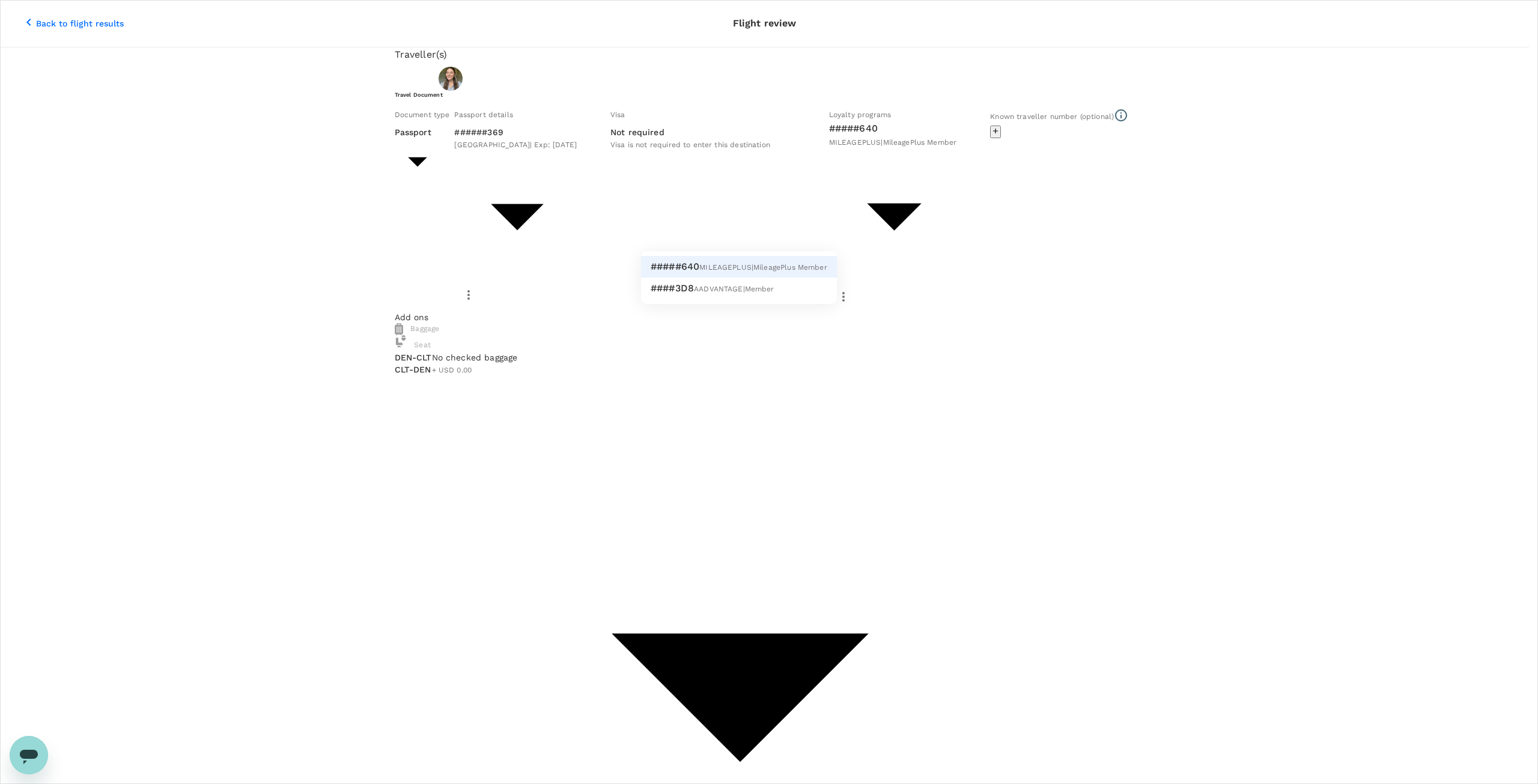
click at [765, 287] on span "AADVANTAGE | Member" at bounding box center [734, 288] width 81 height 8
type input "82283acf-0476-4db5-8ddd-a80836c181a9"
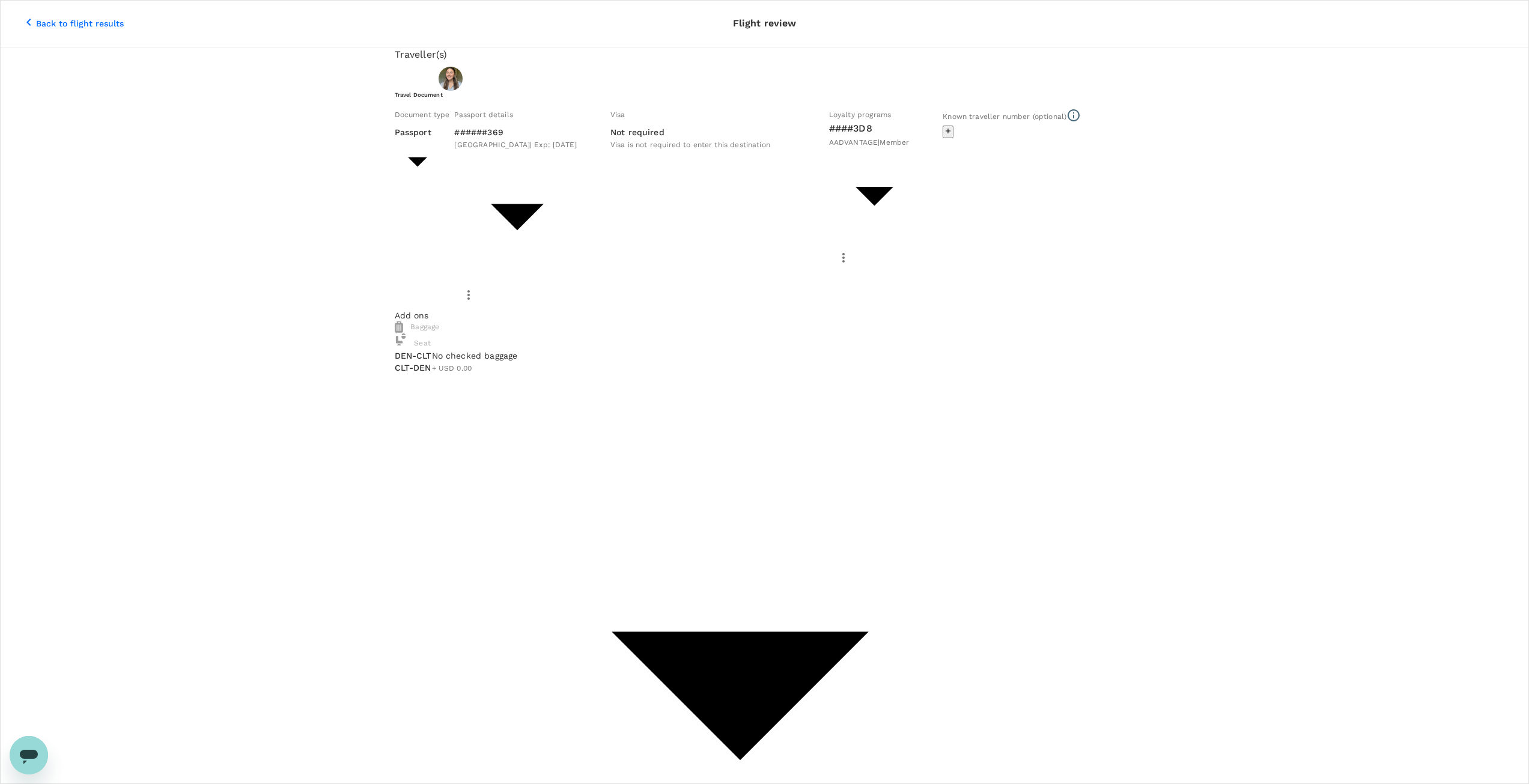
click at [679, 293] on div "Document type Passport Passport ​ Passport details ######369 [GEOGRAPHIC_DATA] …" at bounding box center [762, 206] width 745 height 206
click at [530, 223] on li "ID card" at bounding box center [505, 224] width 192 height 19
type input "Id card"
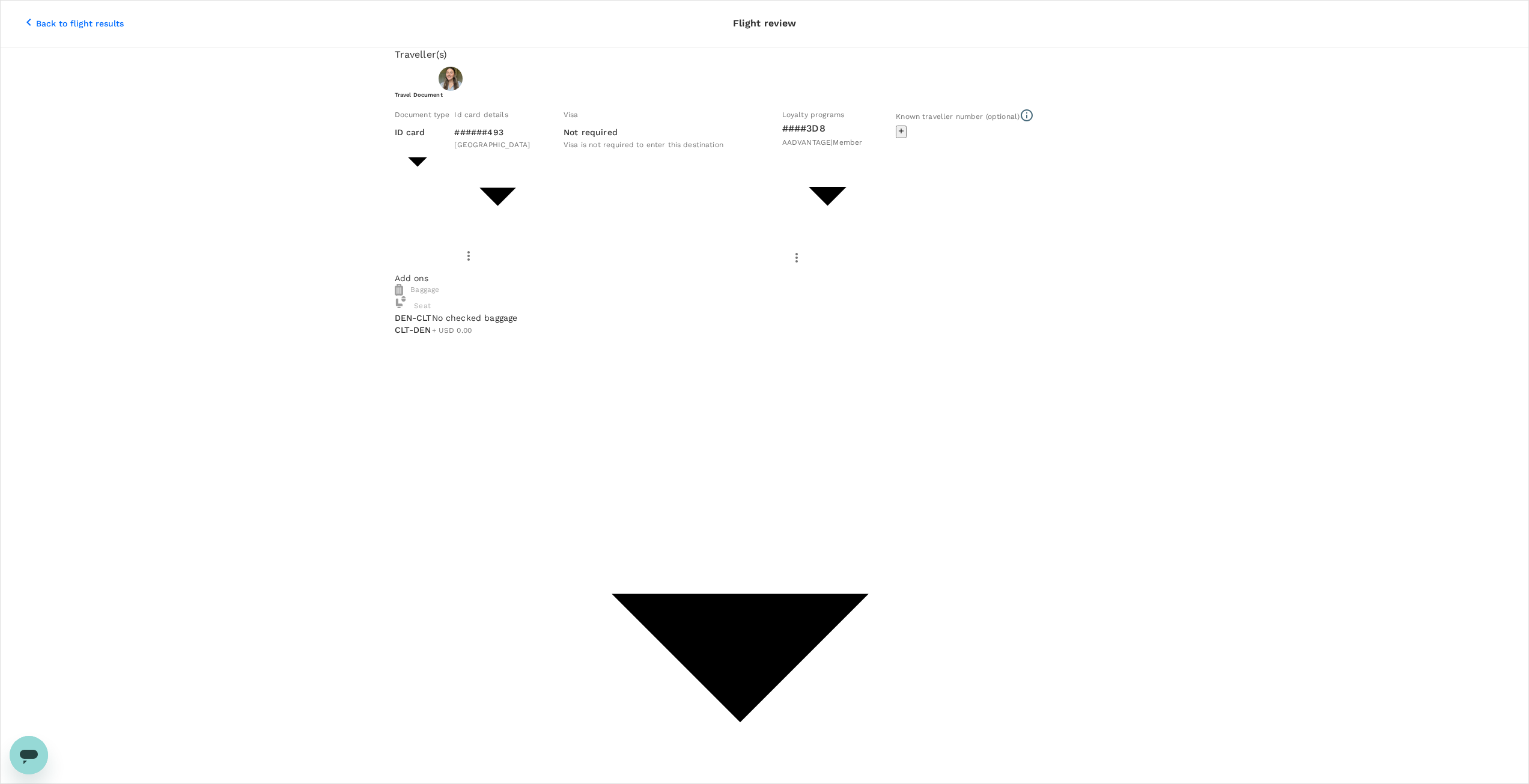
click at [650, 258] on div "Document type ID card Id card ​ Id card details ######493 United States 9fb287f…" at bounding box center [762, 187] width 745 height 168
type input "9dfcc7e3-4574-40cb-ab41-b923be5afe21"
click at [456, 360] on input "radio" at bounding box center [769, 392] width 1538 height 784
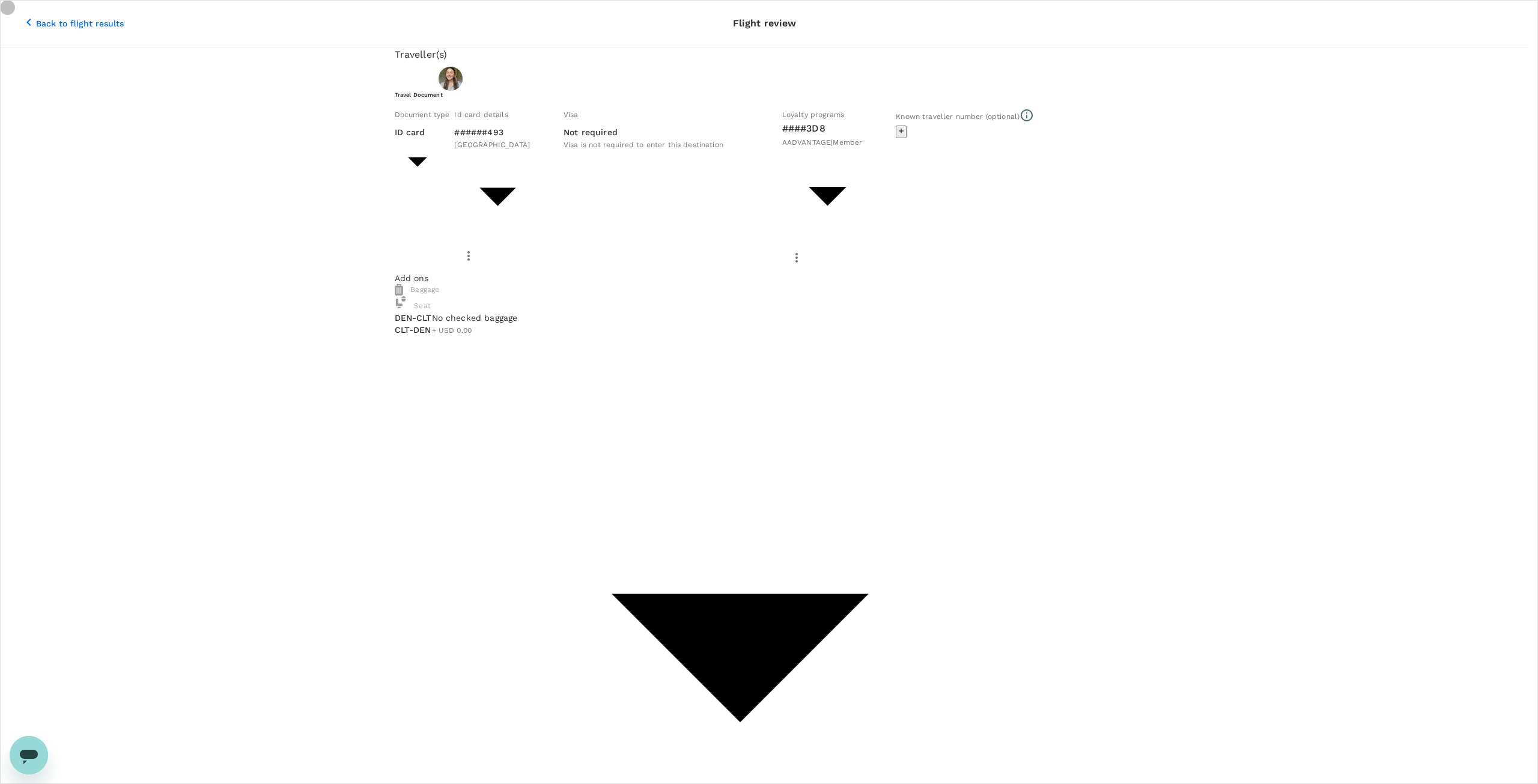
radio input "true"
radio input "false"
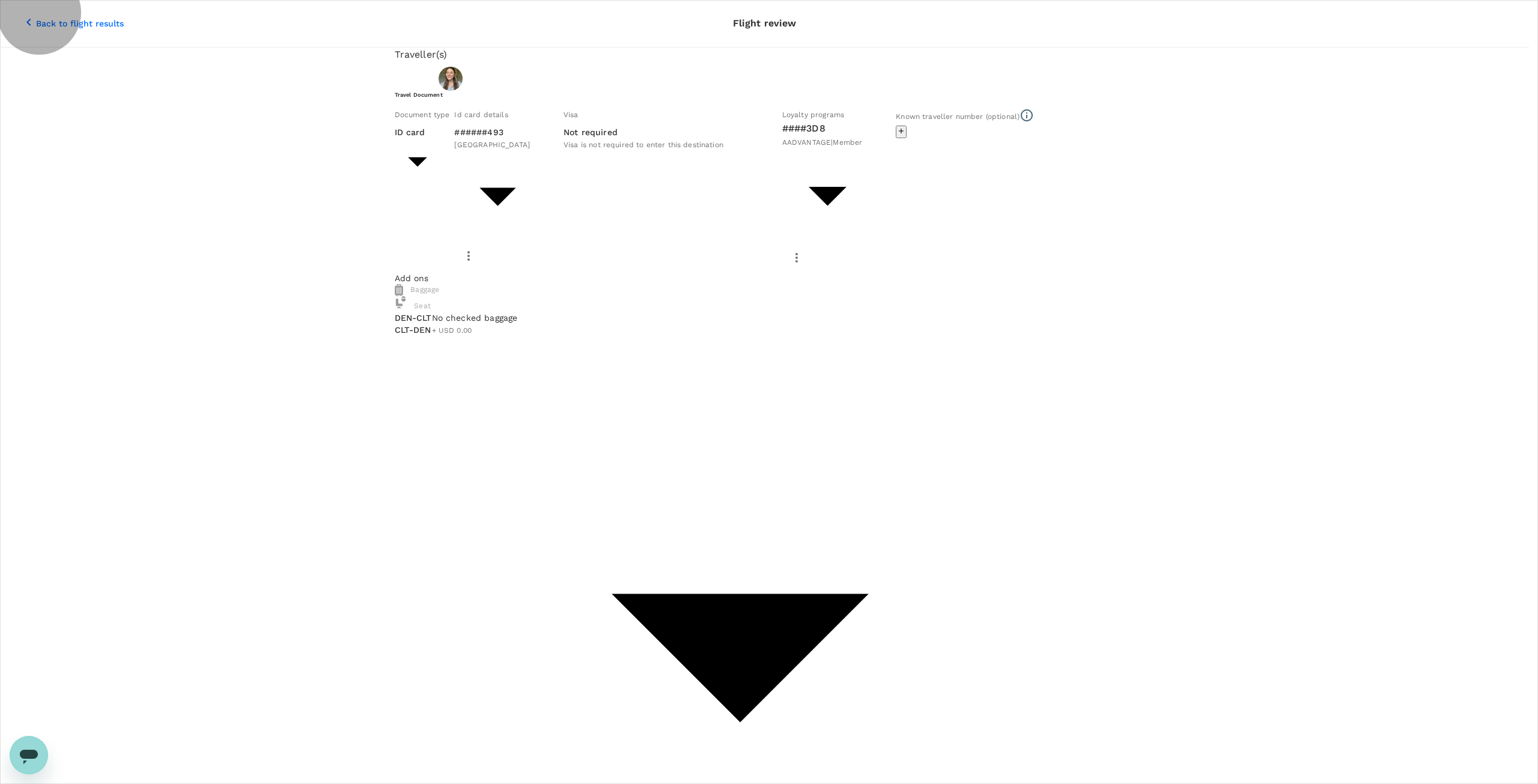
click at [982, 216] on span "3.3 % payment fees" at bounding box center [949, 219] width 65 height 8
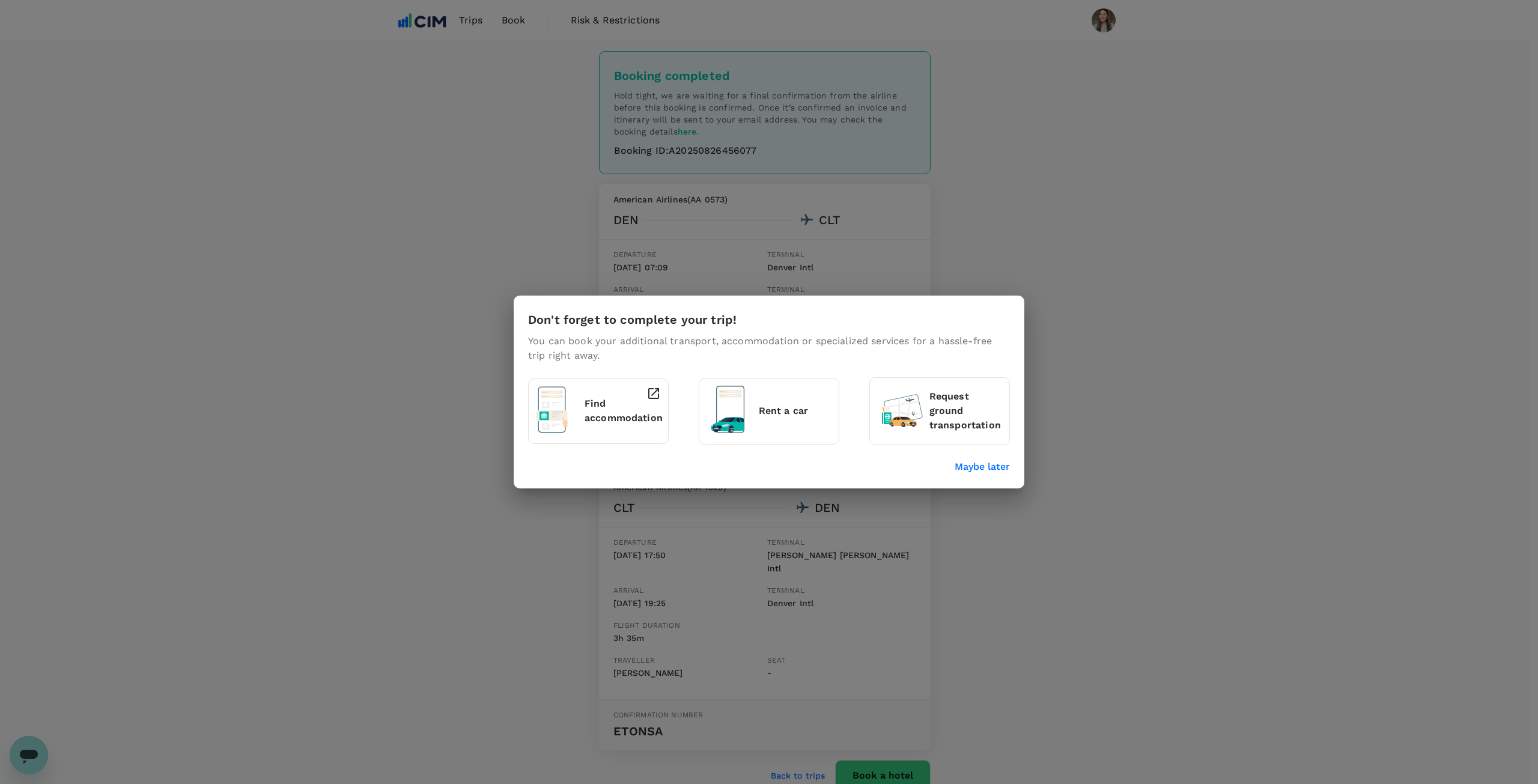
click at [968, 461] on p "Maybe later" at bounding box center [982, 467] width 55 height 15
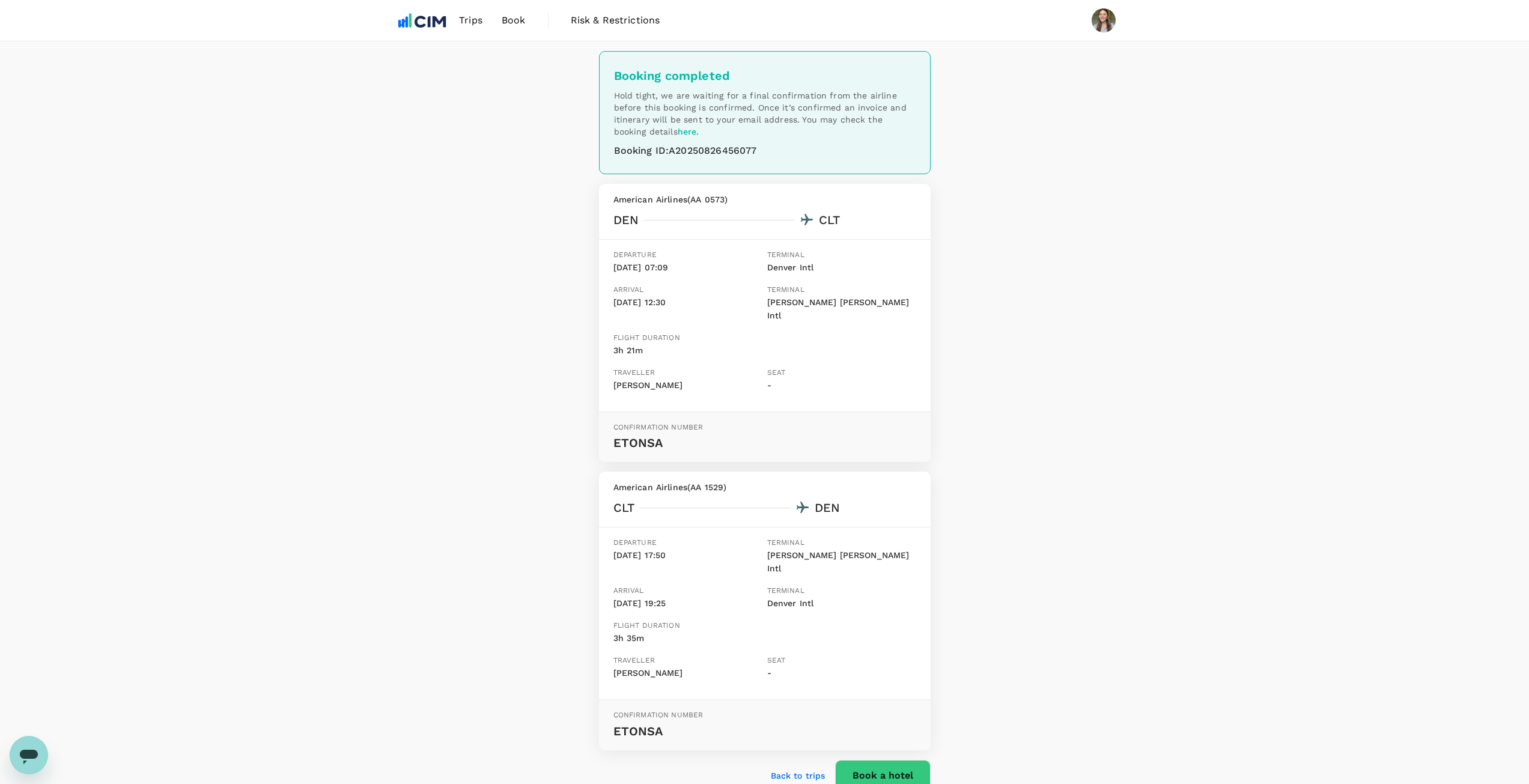
scroll to position [51, 0]
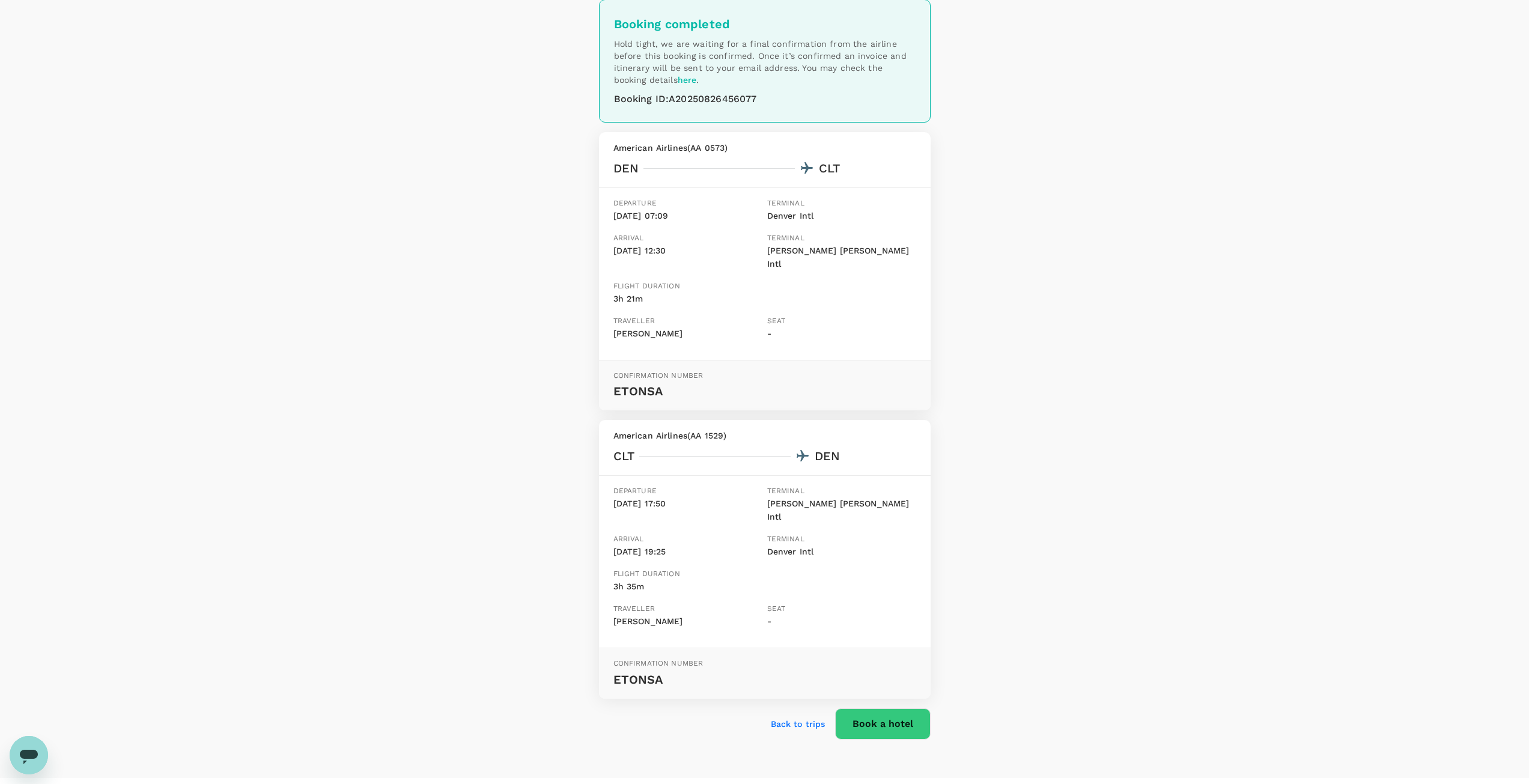
click at [900, 708] on button "Book a hotel" at bounding box center [883, 724] width 95 height 32
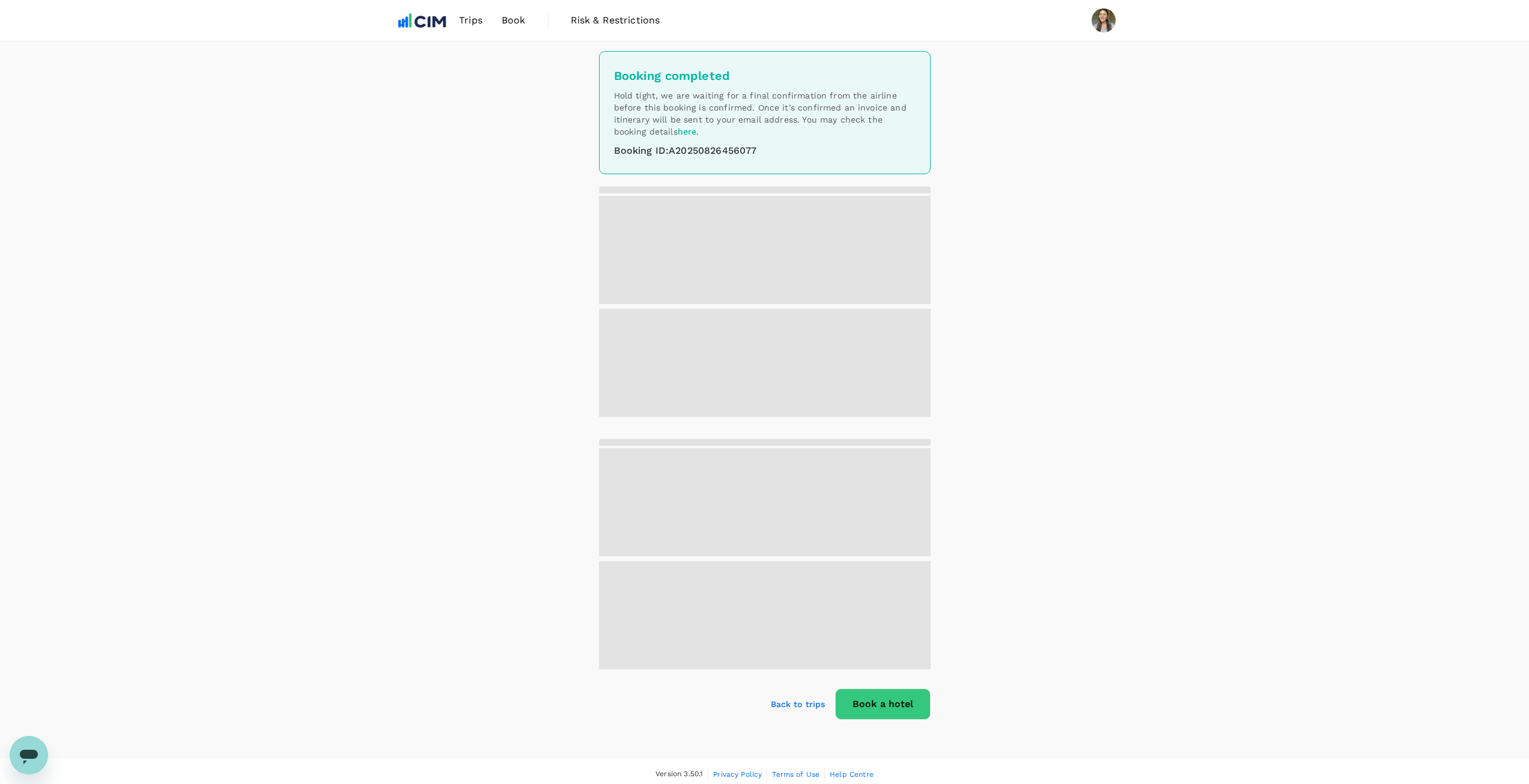
scroll to position [7, 0]
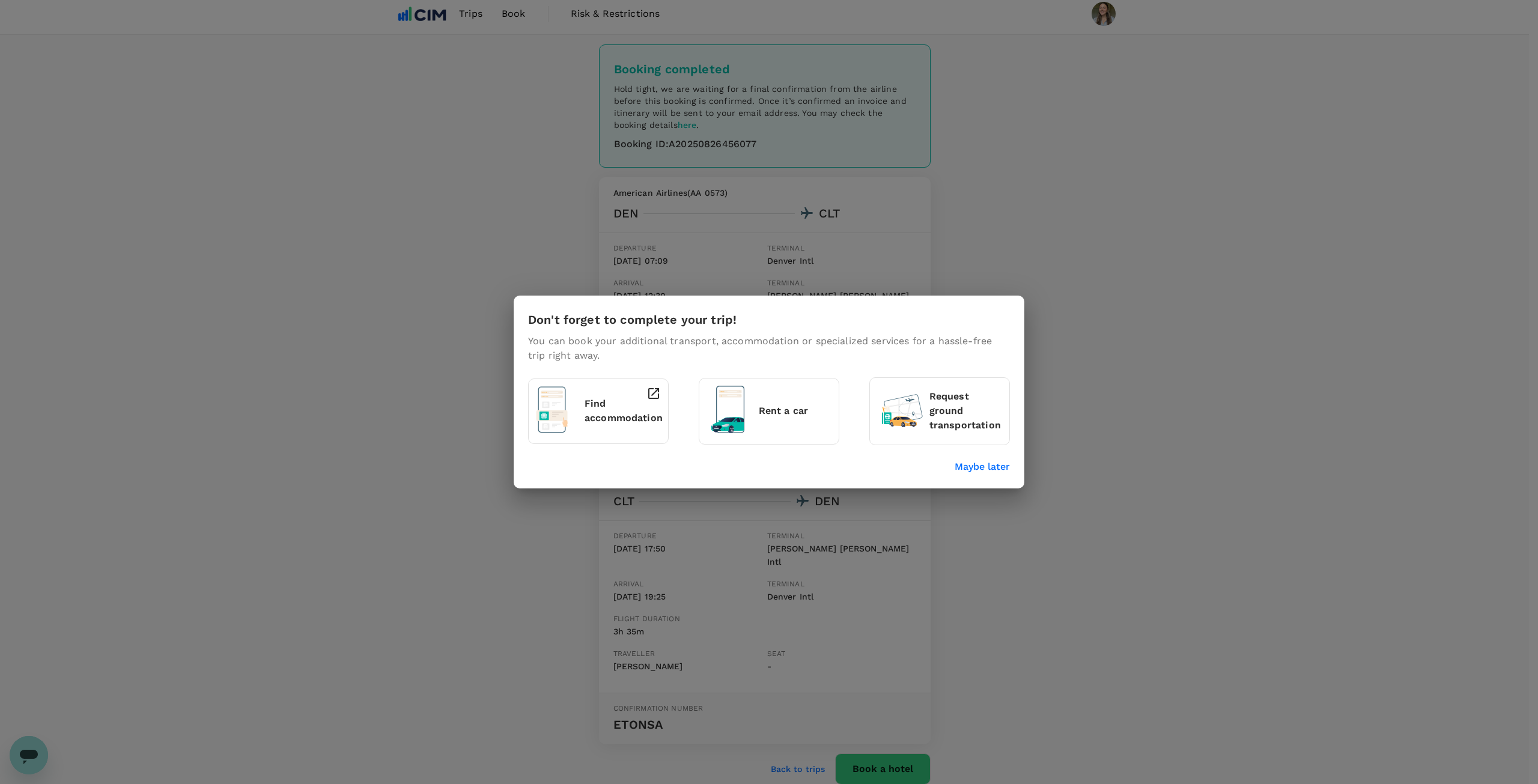
click at [999, 468] on p "Maybe later" at bounding box center [982, 467] width 55 height 15
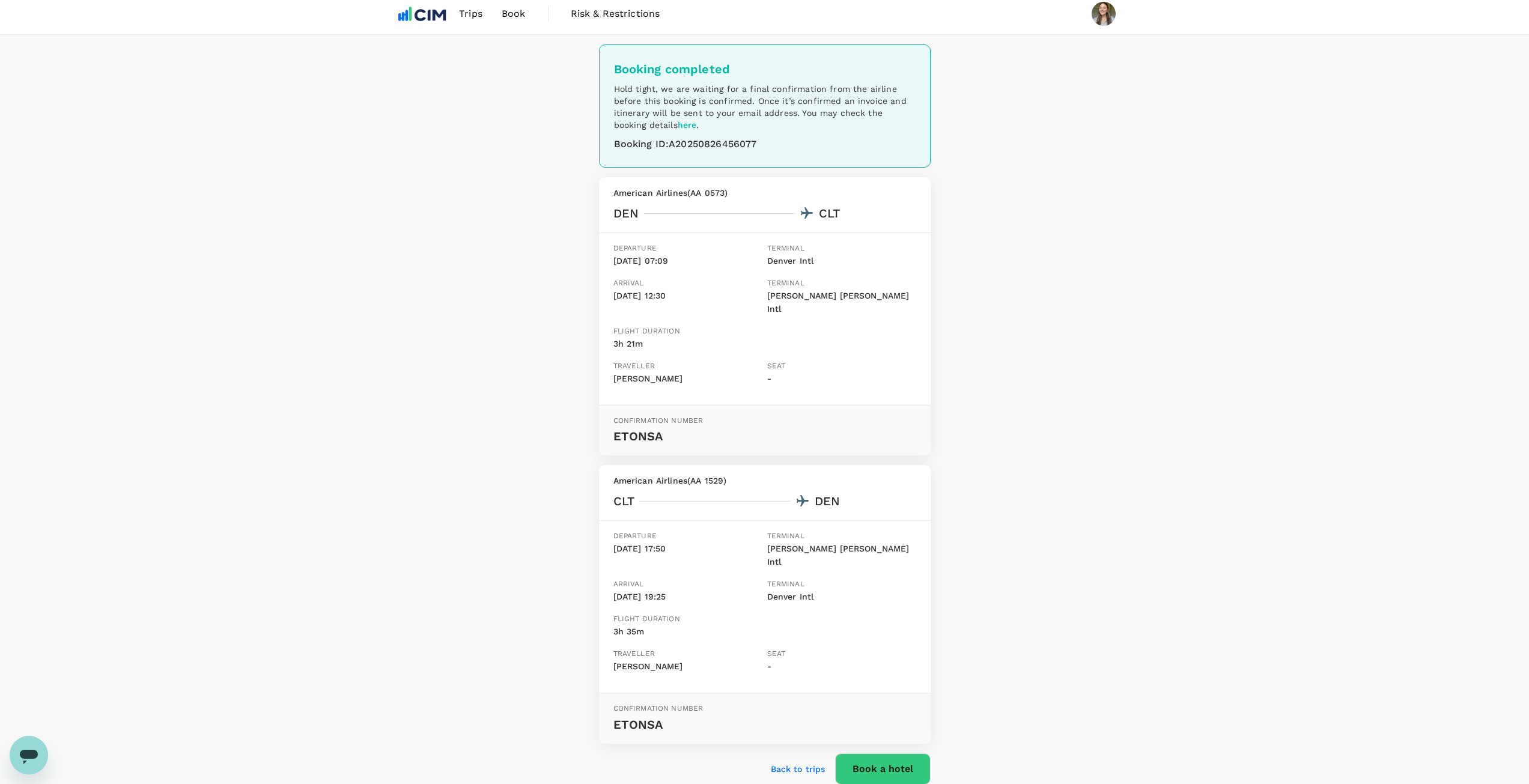
click at [800, 763] on p "Back to trips" at bounding box center [798, 769] width 54 height 12
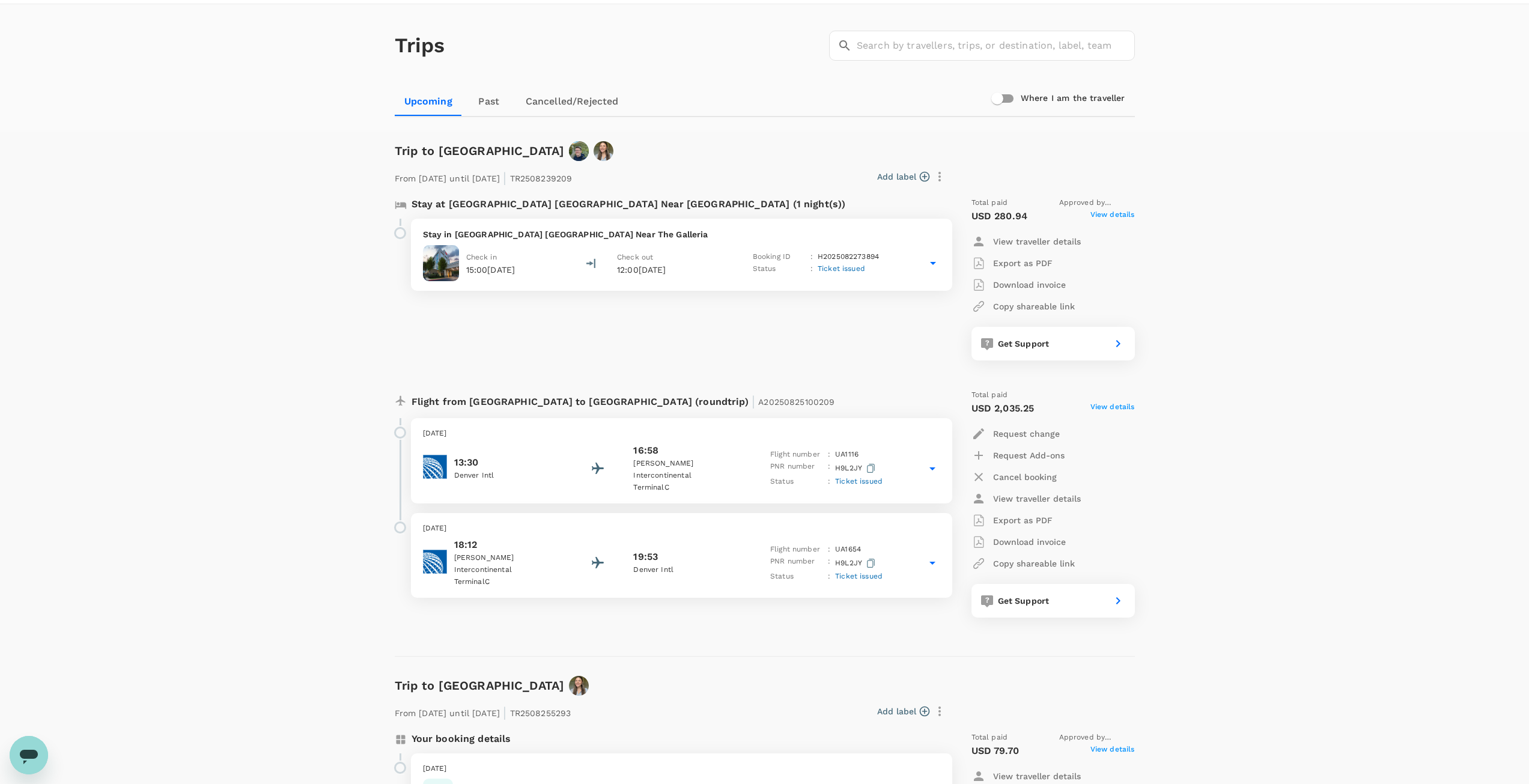
scroll to position [20, 0]
